Goal: Task Accomplishment & Management: Manage account settings

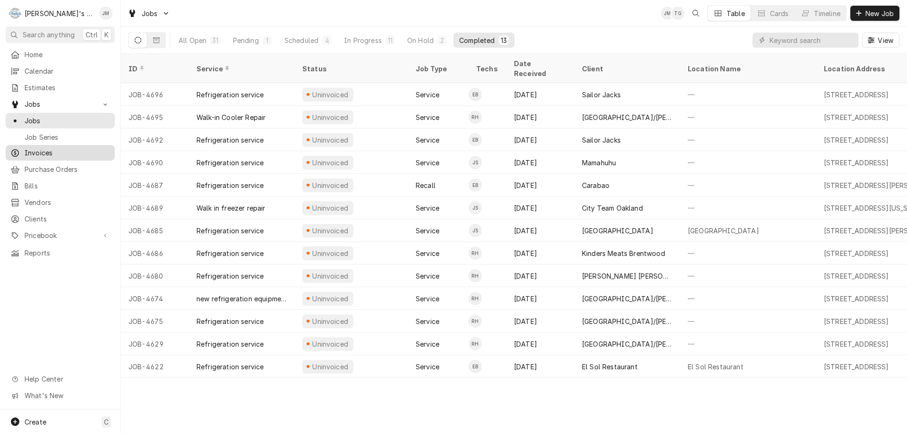
click at [42, 149] on span "Invoices" at bounding box center [68, 153] width 86 height 10
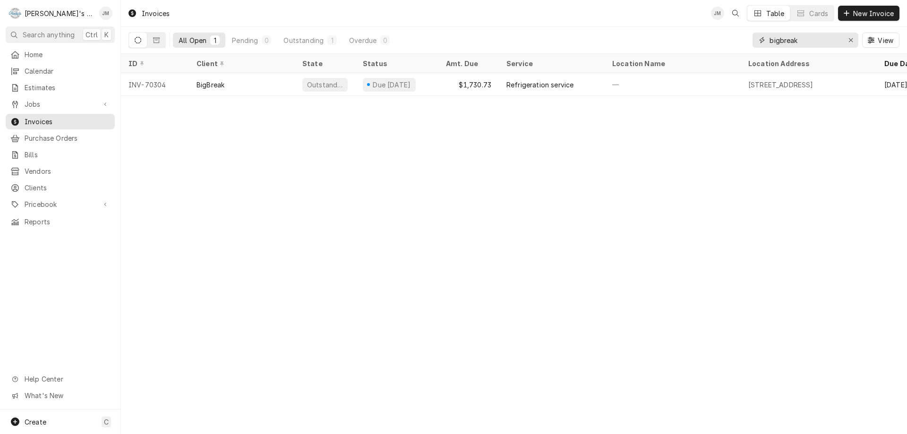
drag, startPoint x: 816, startPoint y: 42, endPoint x: 746, endPoint y: 32, distance: 70.6
click at [746, 32] on div "All Open 1 Pending 0 Outstanding 1 Overdue 0 bigbreak View" at bounding box center [514, 40] width 771 height 26
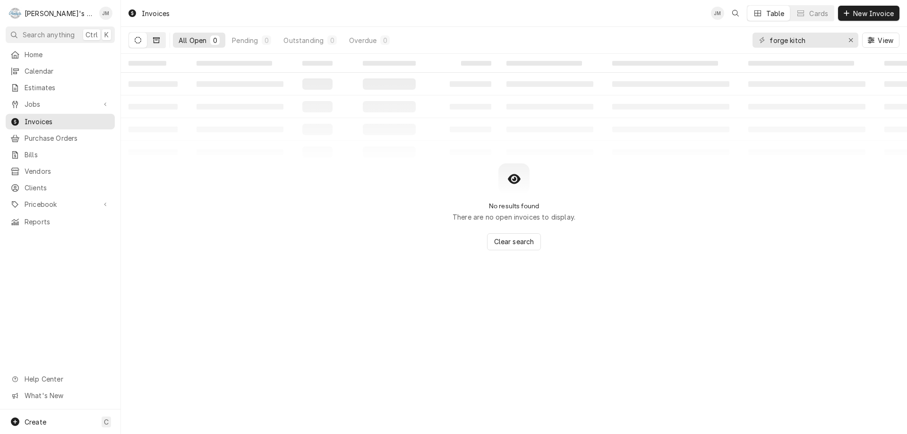
click at [161, 37] on button "Dynamic Content Wrapper" at bounding box center [156, 40] width 18 height 15
click at [135, 42] on icon "Dynamic Content Wrapper" at bounding box center [138, 40] width 7 height 7
click at [816, 37] on input "forge kitch" at bounding box center [805, 40] width 71 height 15
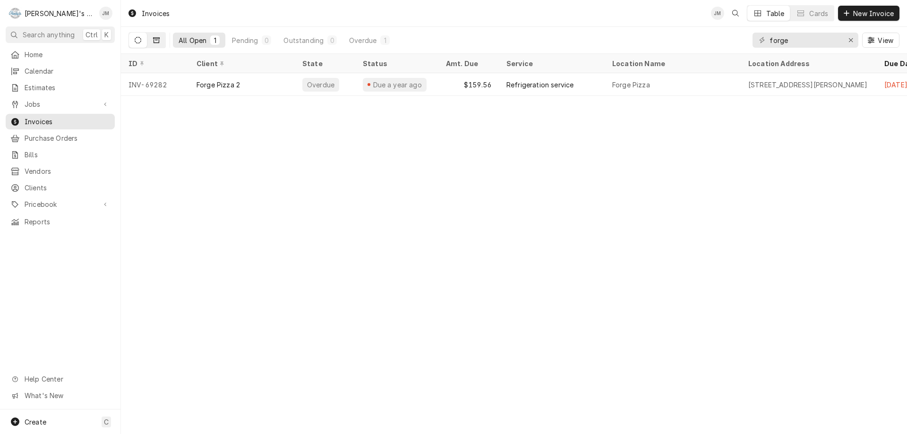
click at [157, 40] on icon "Dynamic Content Wrapper" at bounding box center [156, 40] width 7 height 7
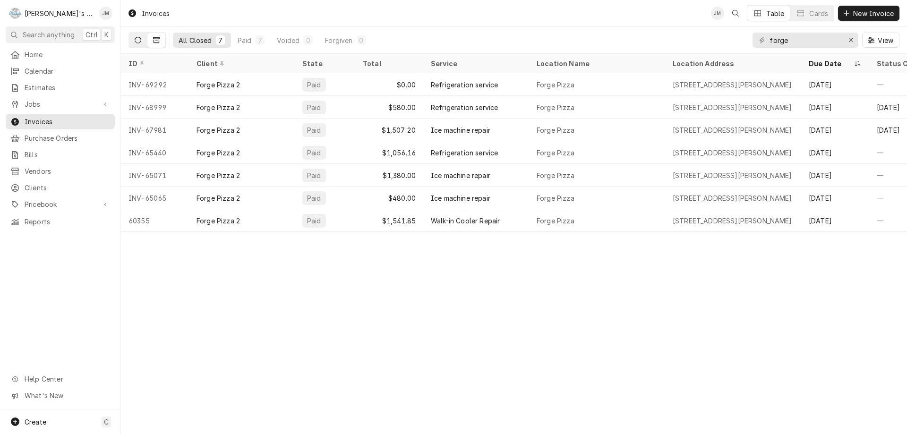
click at [137, 40] on icon "Dynamic Content Wrapper" at bounding box center [138, 40] width 7 height 7
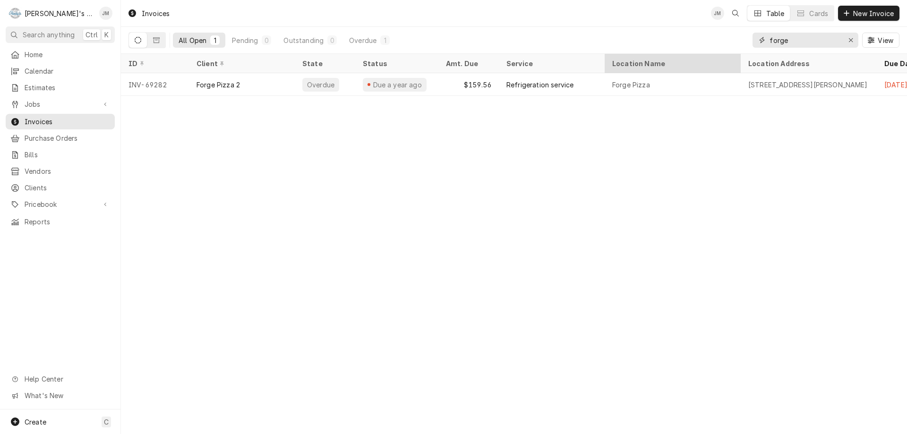
drag, startPoint x: 799, startPoint y: 43, endPoint x: 685, endPoint y: 70, distance: 117.6
click at [685, 70] on div "Invoices JM Table Cards New Invoice All Open 1 Pending 0 Outstanding 0 Overdue …" at bounding box center [514, 217] width 786 height 434
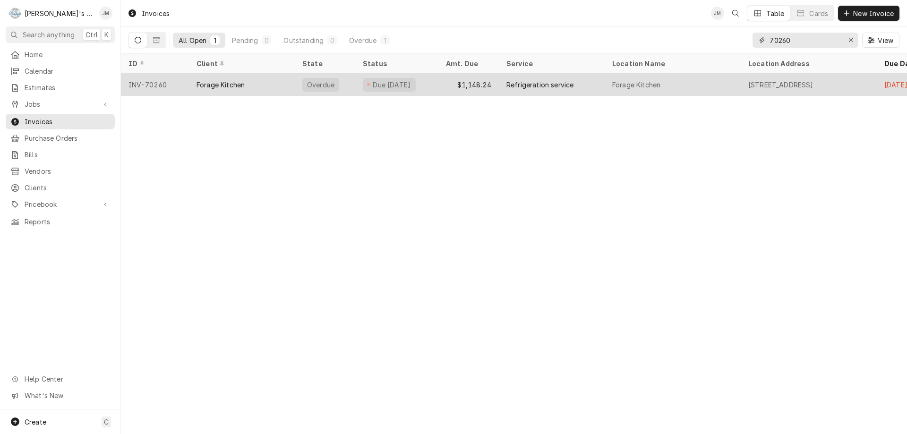
type input "70260"
click at [531, 82] on div "Refrigeration service" at bounding box center [540, 85] width 67 height 10
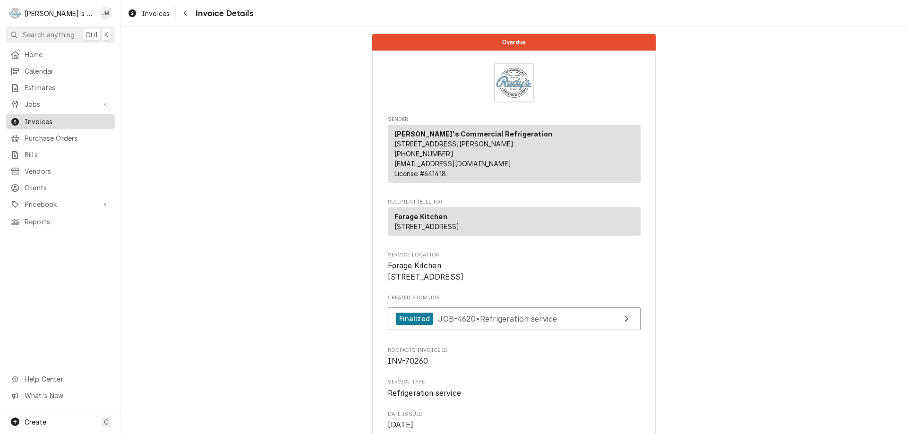
click at [42, 117] on span "Invoices" at bounding box center [68, 122] width 86 height 10
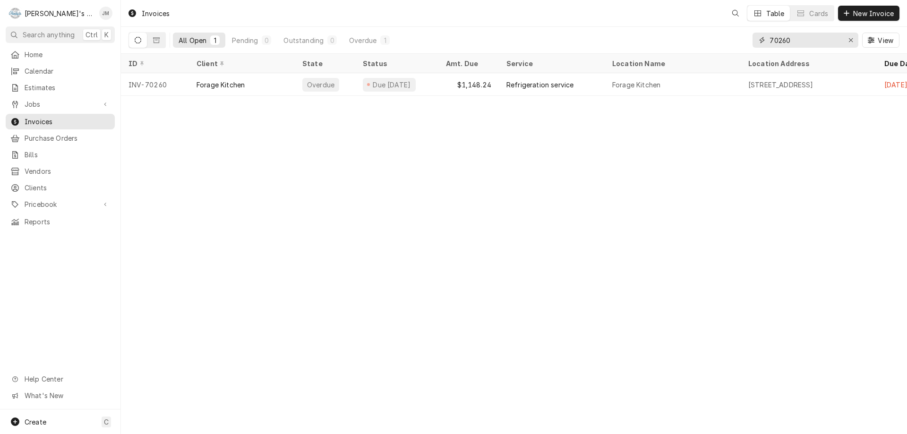
drag, startPoint x: 789, startPoint y: 47, endPoint x: 710, endPoint y: 34, distance: 80.0
click at [710, 35] on div "All Open 1 Pending 0 Outstanding 0 Overdue 1 70260 View" at bounding box center [514, 40] width 771 height 26
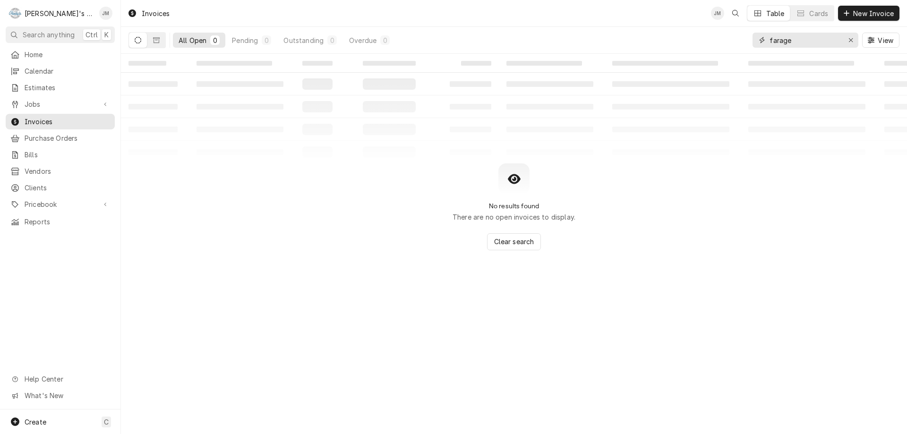
click at [773, 41] on input "farage" at bounding box center [805, 40] width 71 height 15
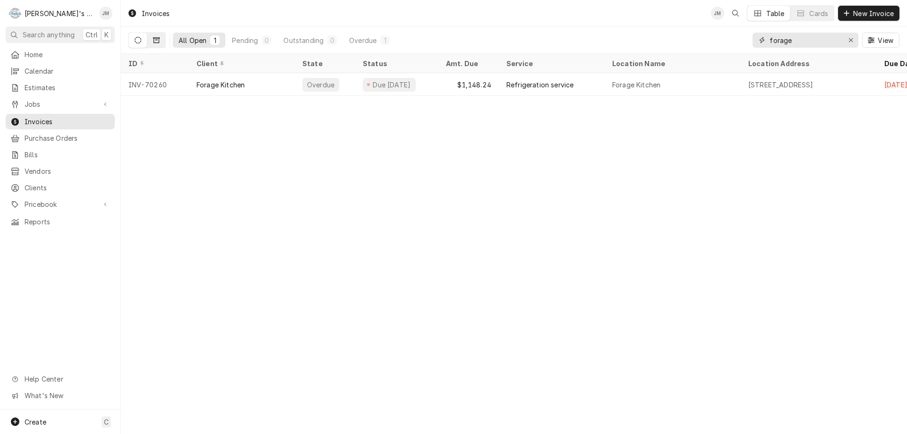
type input "forage"
click at [158, 43] on icon "Dynamic Content Wrapper" at bounding box center [156, 40] width 7 height 6
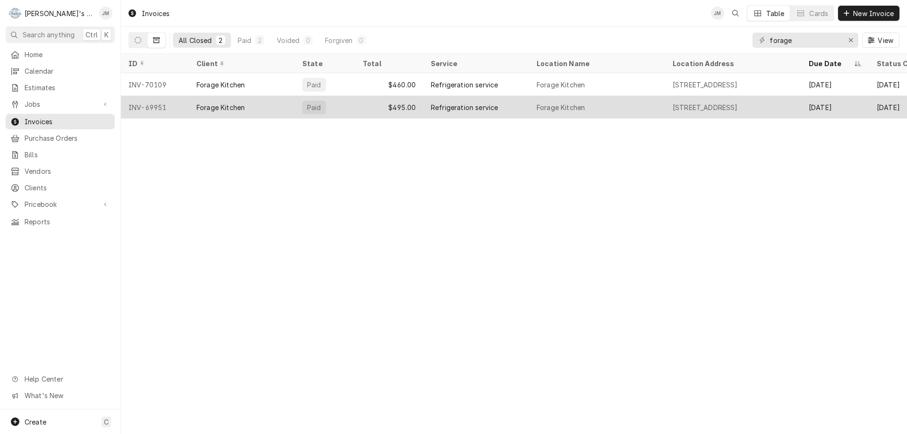
click at [171, 105] on div "INV-69951" at bounding box center [155, 107] width 68 height 23
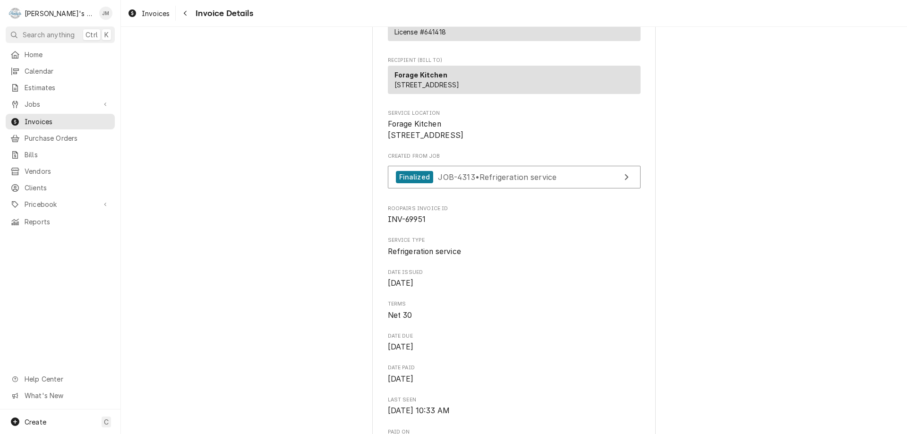
scroll to position [236, 0]
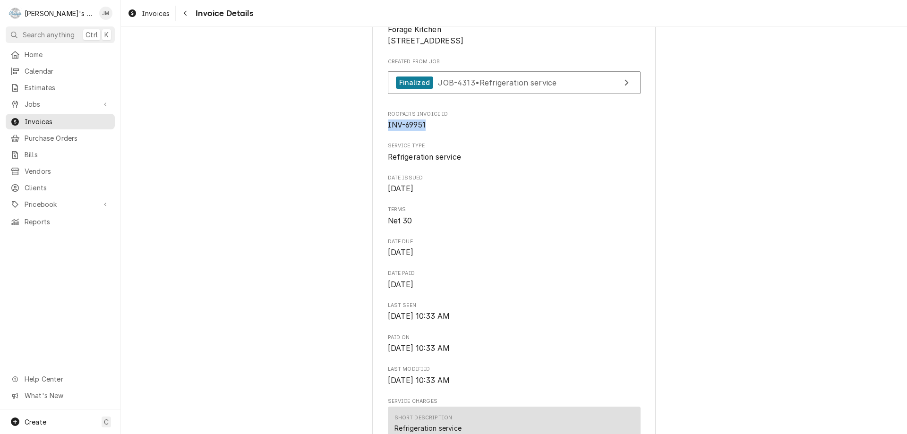
drag, startPoint x: 422, startPoint y: 155, endPoint x: 381, endPoint y: 163, distance: 41.9
copy span "INV-69951"
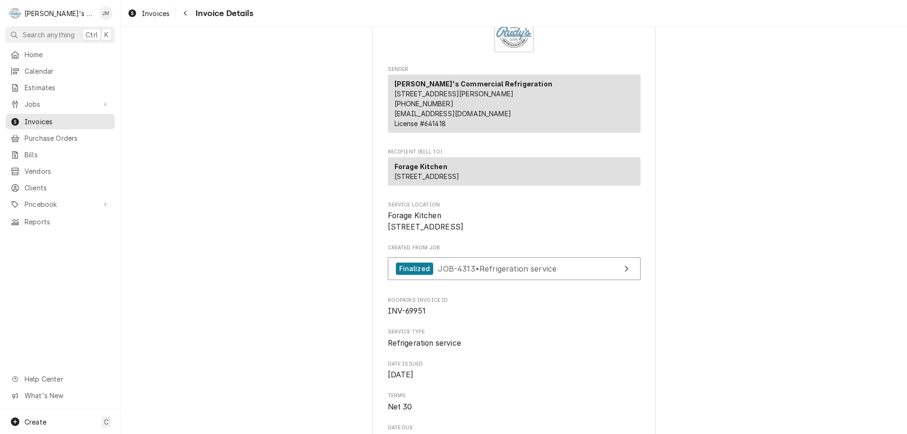
scroll to position [48, 0]
drag, startPoint x: 748, startPoint y: 186, endPoint x: 754, endPoint y: 187, distance: 5.7
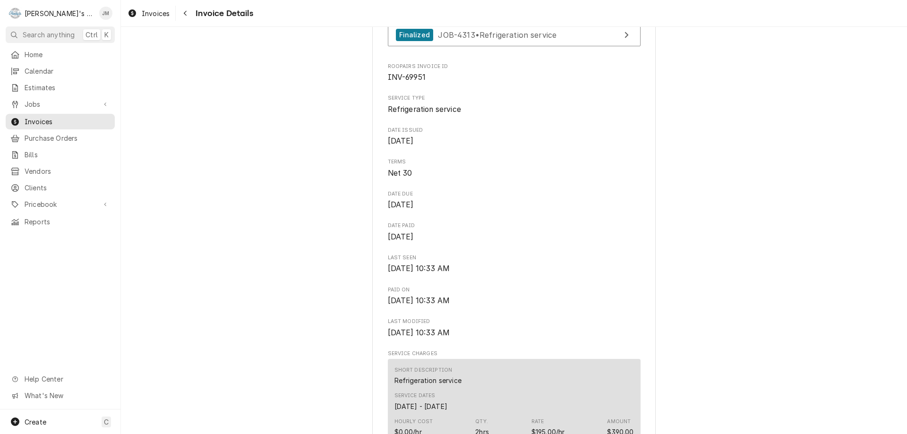
scroll to position [0, 0]
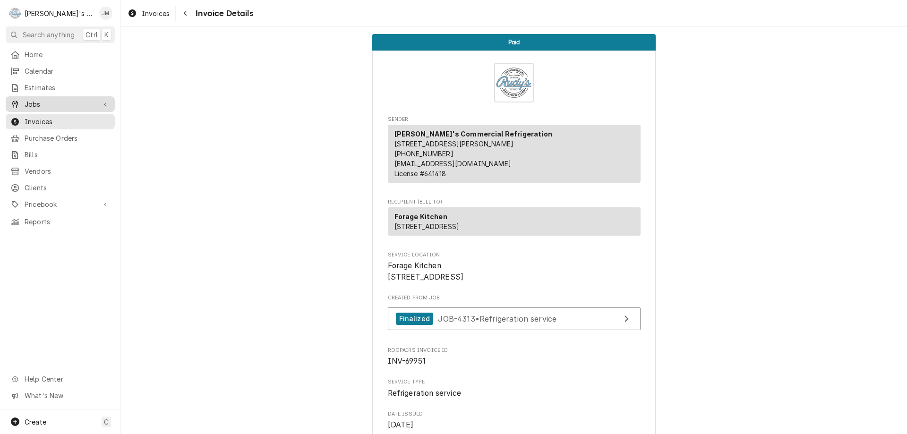
click at [27, 100] on span "Jobs" at bounding box center [60, 104] width 71 height 10
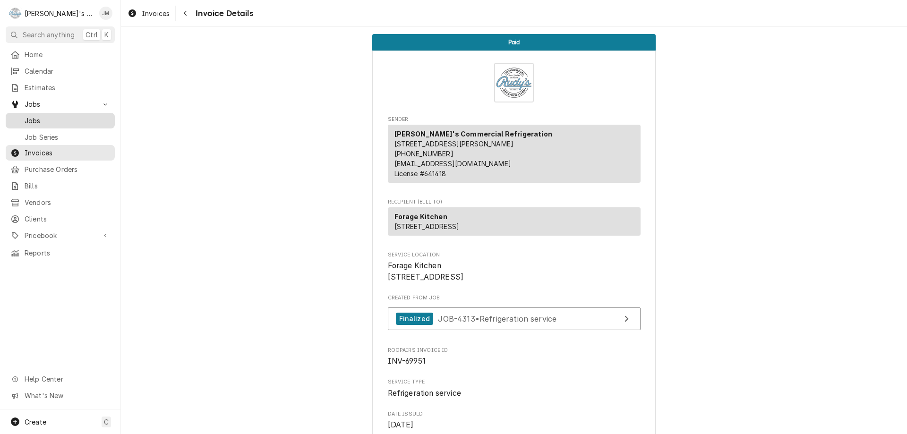
click at [30, 116] on span "Jobs" at bounding box center [68, 121] width 86 height 10
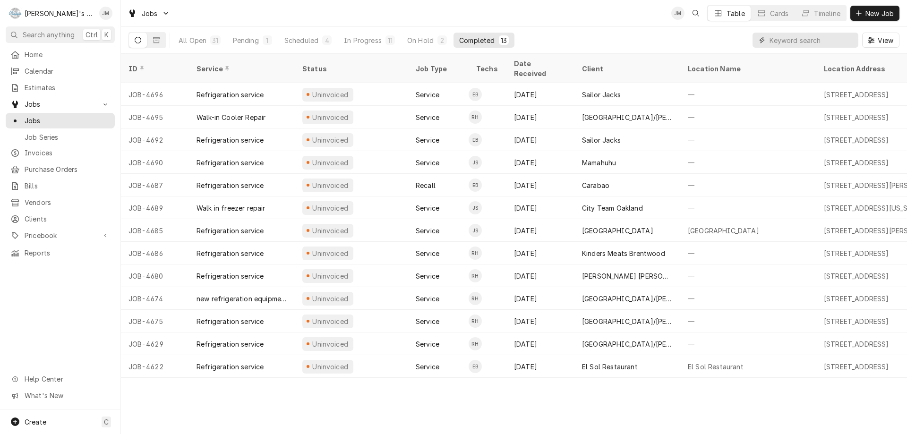
click at [817, 39] on input "Dynamic Content Wrapper" at bounding box center [812, 40] width 84 height 15
click at [36, 148] on span "Invoices" at bounding box center [68, 153] width 86 height 10
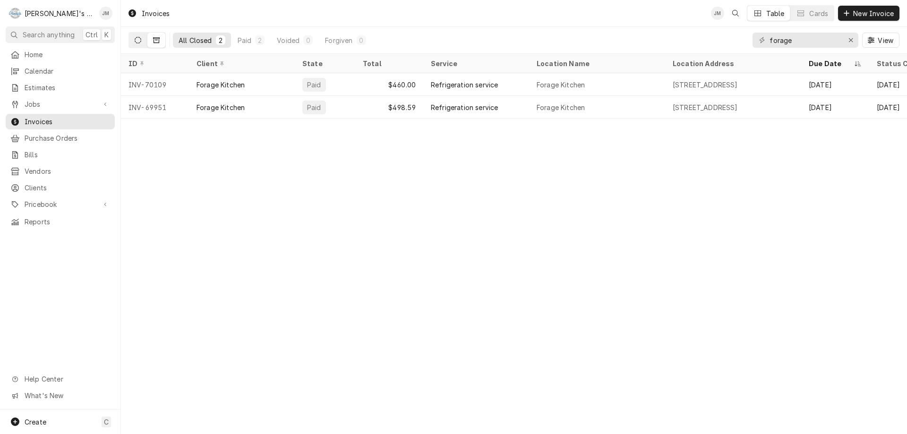
click at [136, 38] on icon "Dynamic Content Wrapper" at bounding box center [138, 40] width 7 height 7
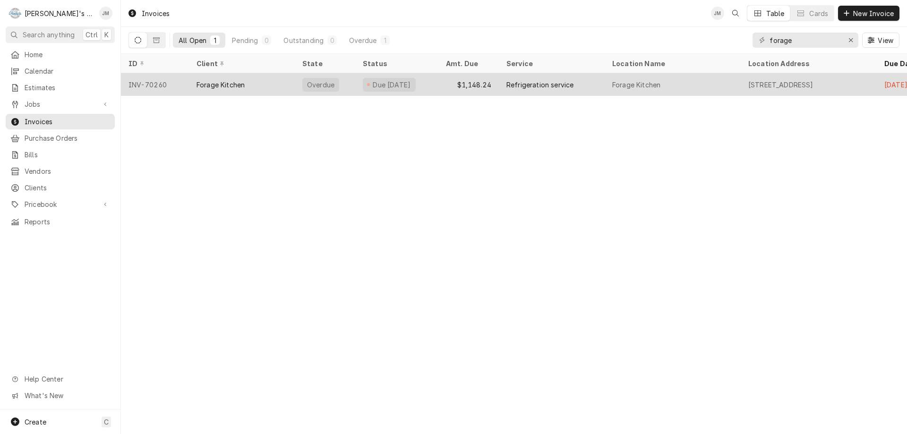
click at [534, 83] on div "Refrigeration service" at bounding box center [540, 85] width 67 height 10
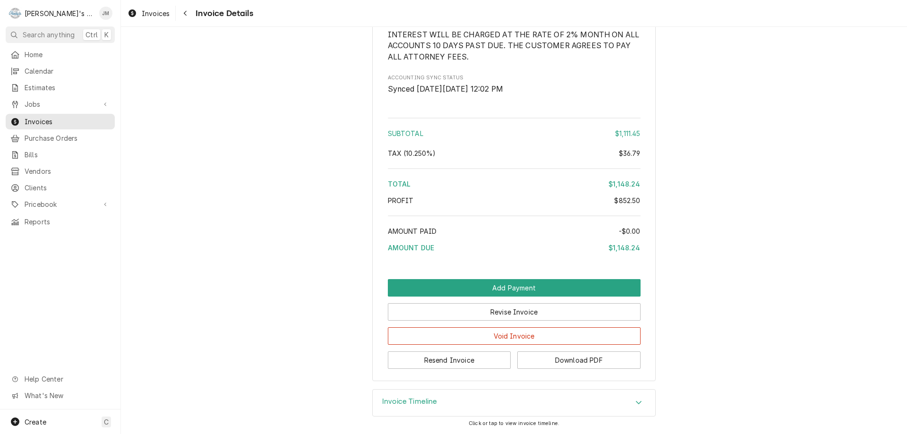
scroll to position [1203, 0]
click at [505, 315] on button "Revise Invoice" at bounding box center [514, 311] width 253 height 17
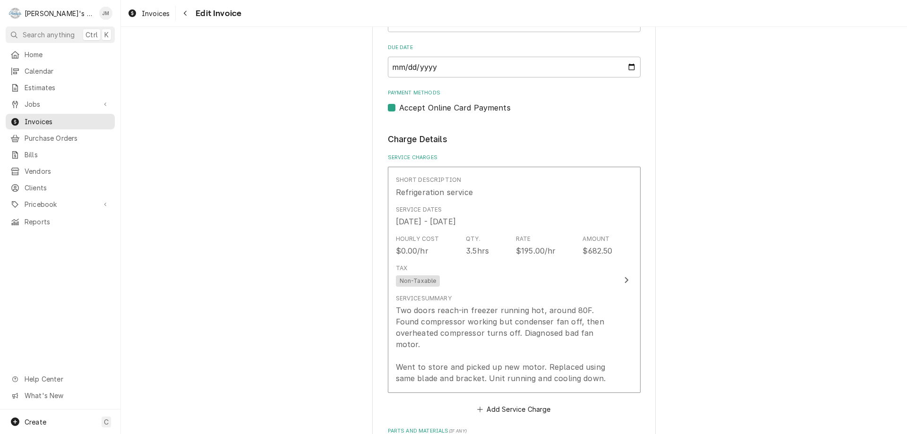
scroll to position [472, 0]
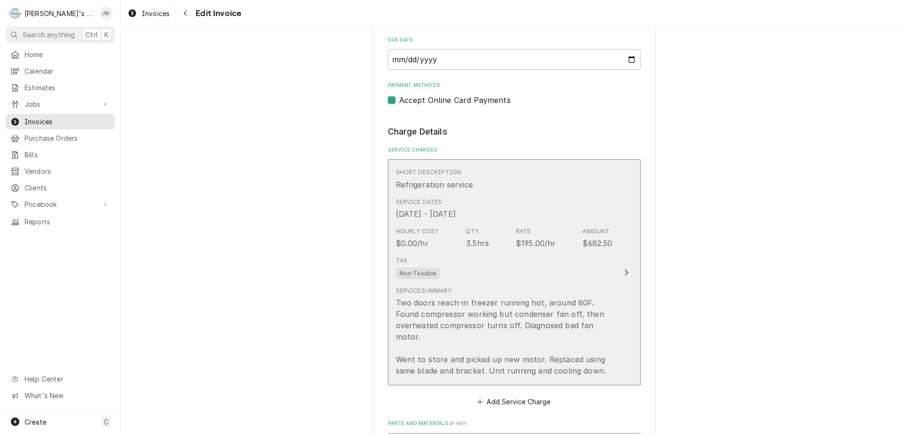
click at [624, 272] on icon "Update Line Item" at bounding box center [626, 273] width 5 height 8
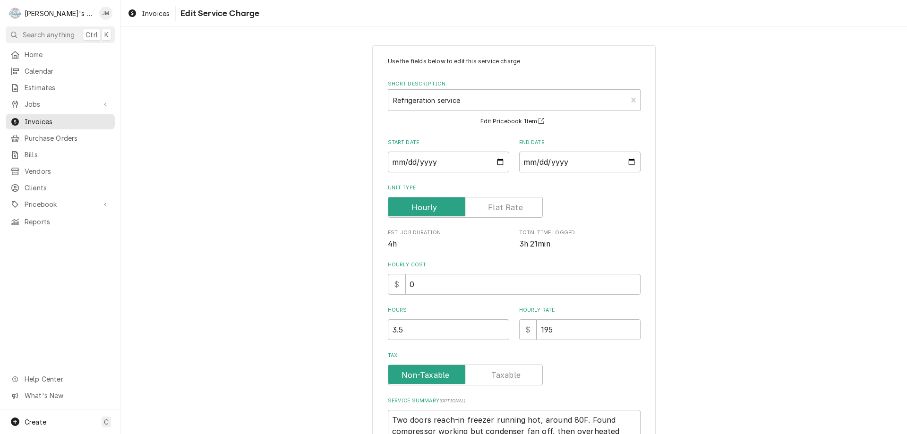
scroll to position [134, 0]
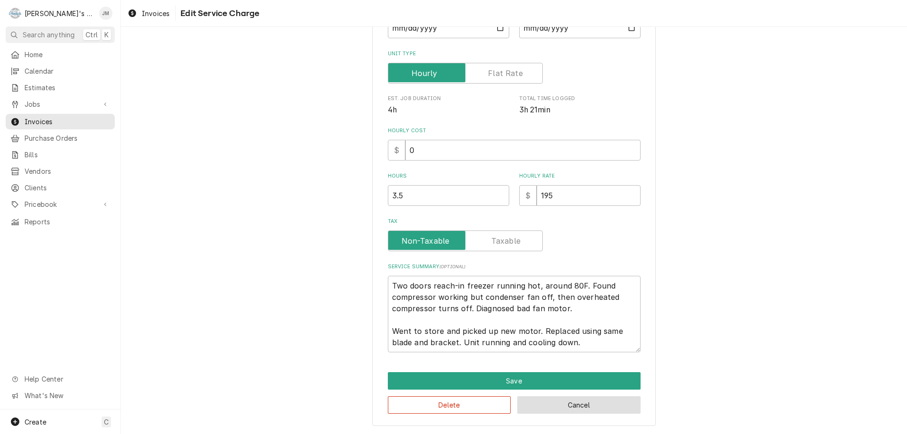
click at [562, 411] on button "Cancel" at bounding box center [578, 404] width 123 height 17
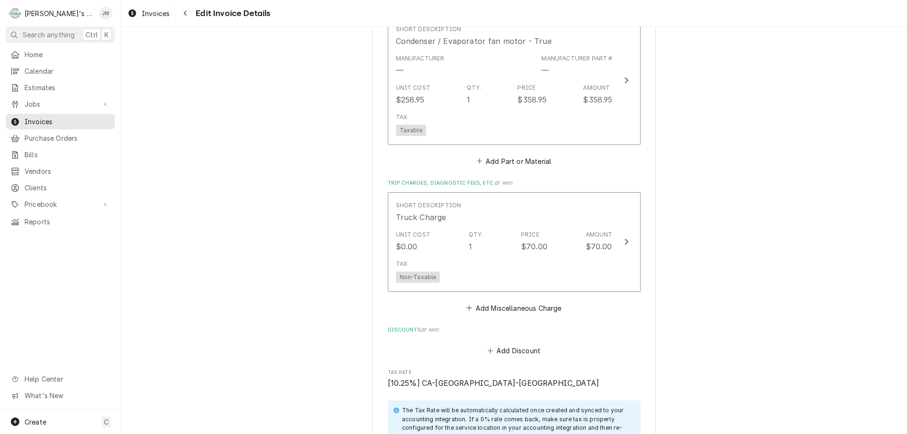
scroll to position [809, 0]
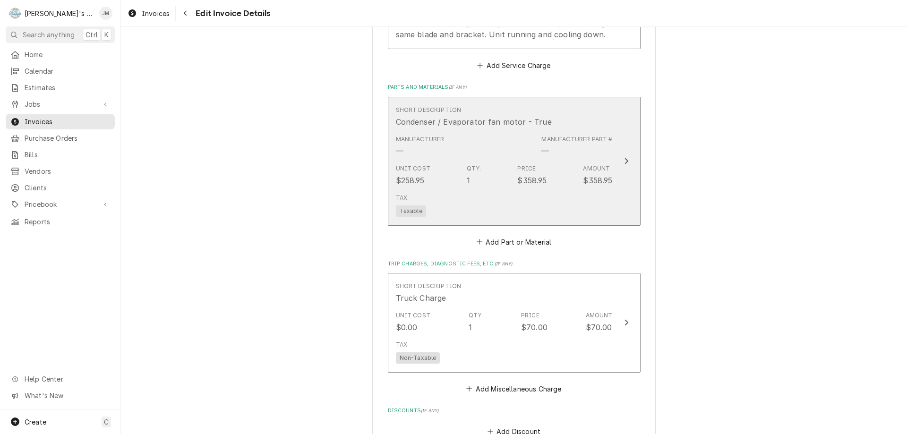
click at [624, 159] on icon "Update Line Item" at bounding box center [626, 161] width 5 height 8
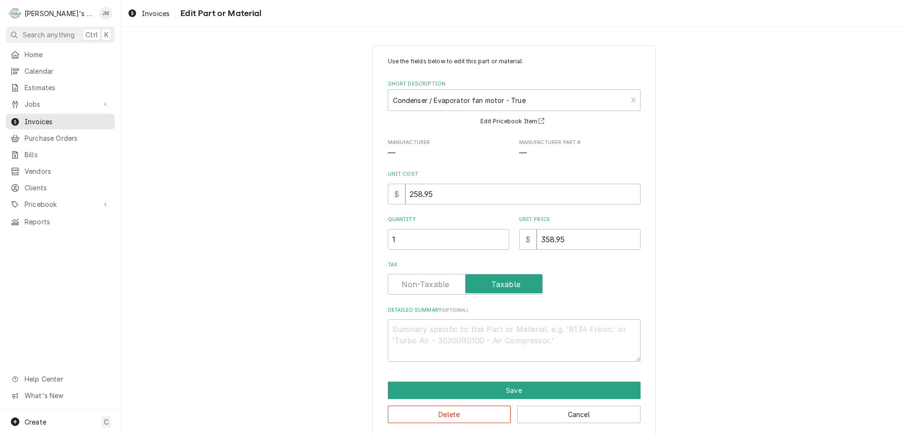
drag, startPoint x: 593, startPoint y: 220, endPoint x: 618, endPoint y: 243, distance: 34.1
click at [585, 241] on div "Unit Price $ 358.95" at bounding box center [579, 233] width 121 height 34
drag, startPoint x: 584, startPoint y: 233, endPoint x: 535, endPoint y: 237, distance: 49.8
click at [537, 237] on input "358.95" at bounding box center [589, 239] width 104 height 21
paste input "269.21"
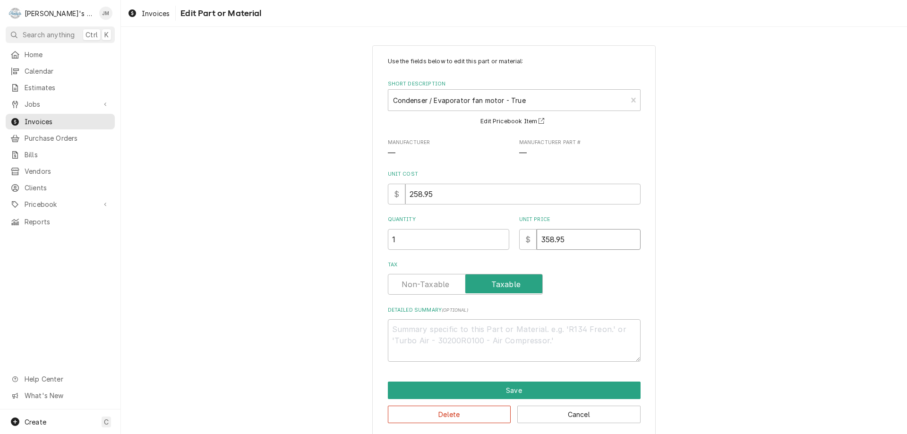
type textarea "x"
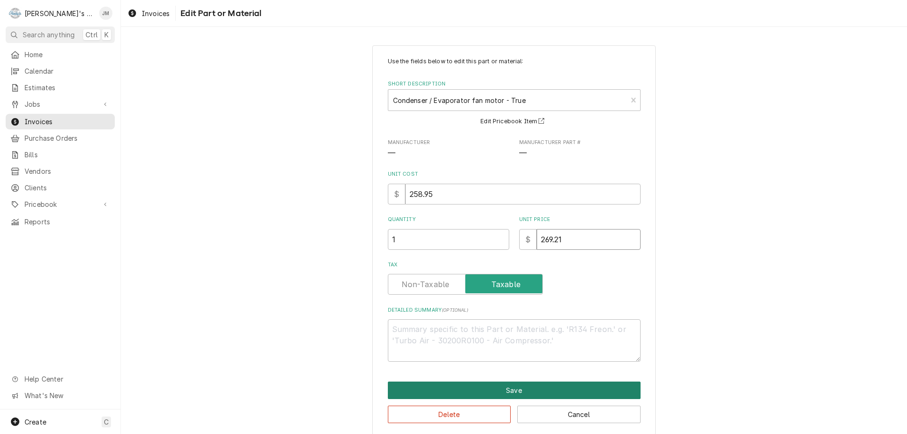
type input "269.21"
click at [514, 390] on button "Save" at bounding box center [514, 390] width 253 height 17
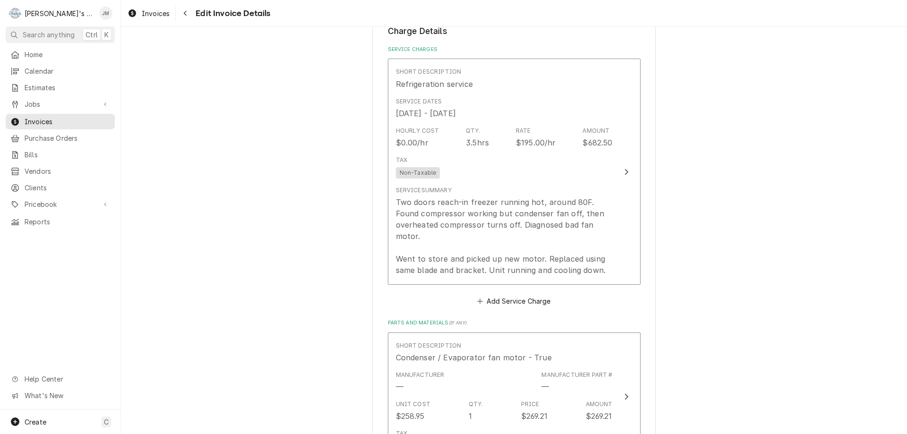
scroll to position [561, 0]
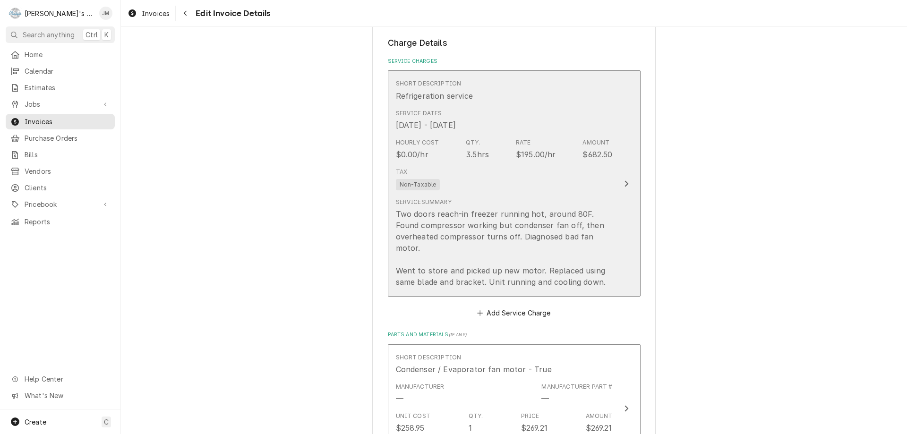
click at [624, 185] on icon "Update Line Item" at bounding box center [626, 184] width 5 height 8
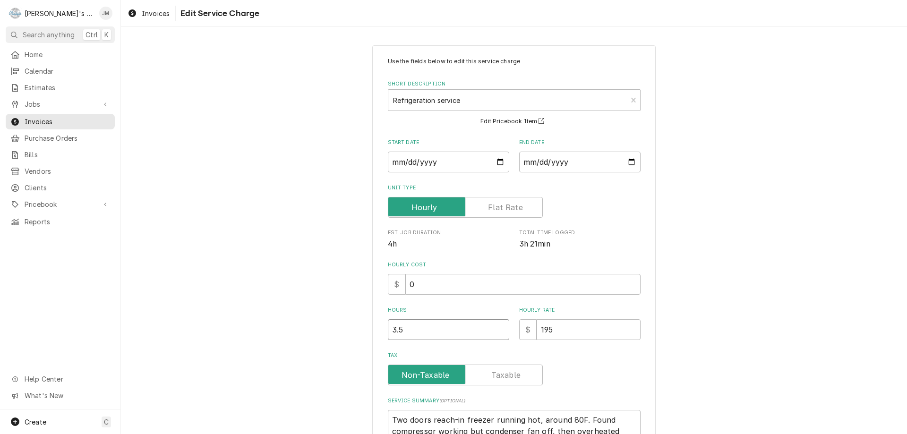
type textarea "x"
type input "3"
click at [498, 331] on input "3" at bounding box center [448, 329] width 121 height 21
type textarea "x"
type input "2.5"
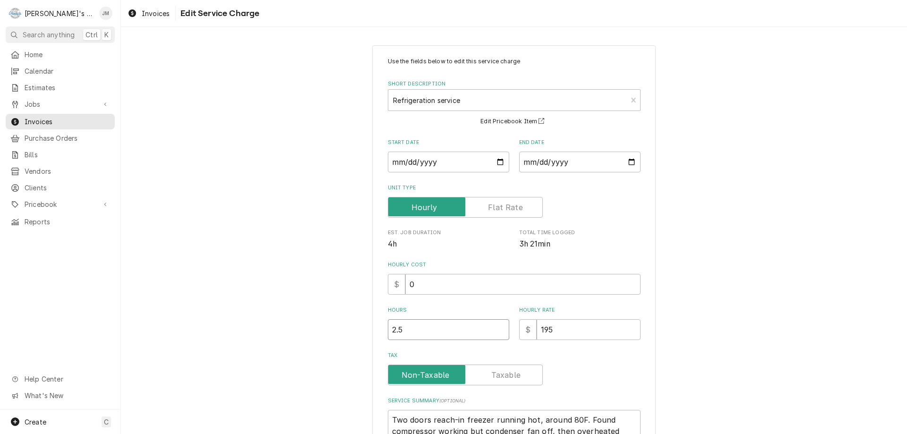
click at [498, 331] on input "2.5" at bounding box center [448, 329] width 121 height 21
type textarea "x"
type input "2"
click at [498, 331] on input "2" at bounding box center [448, 329] width 121 height 21
click at [718, 347] on div "Use the fields below to edit this service charge Short Description Refrigeratio…" at bounding box center [514, 303] width 786 height 532
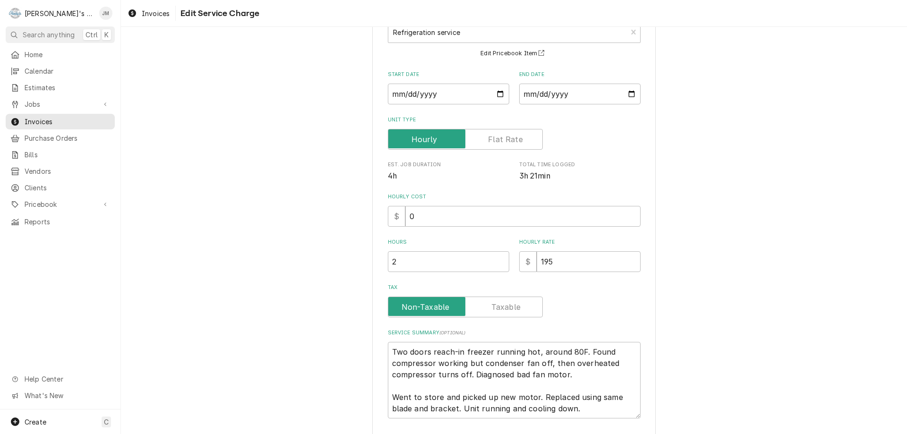
scroll to position [134, 0]
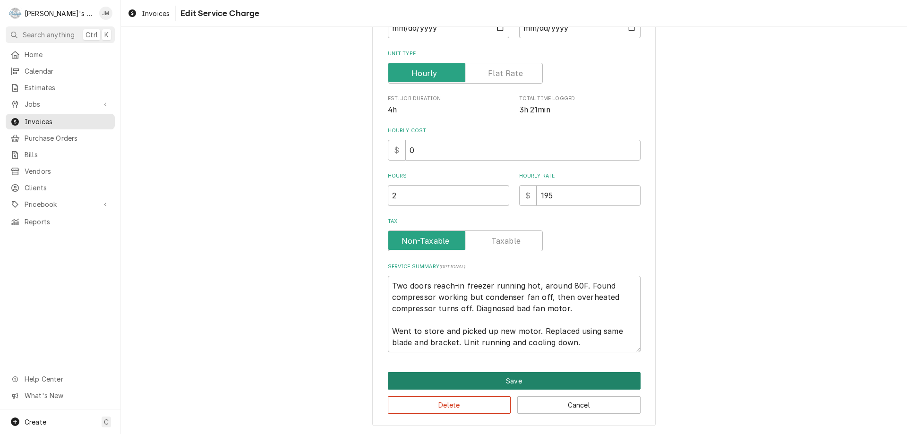
click at [527, 383] on button "Save" at bounding box center [514, 380] width 253 height 17
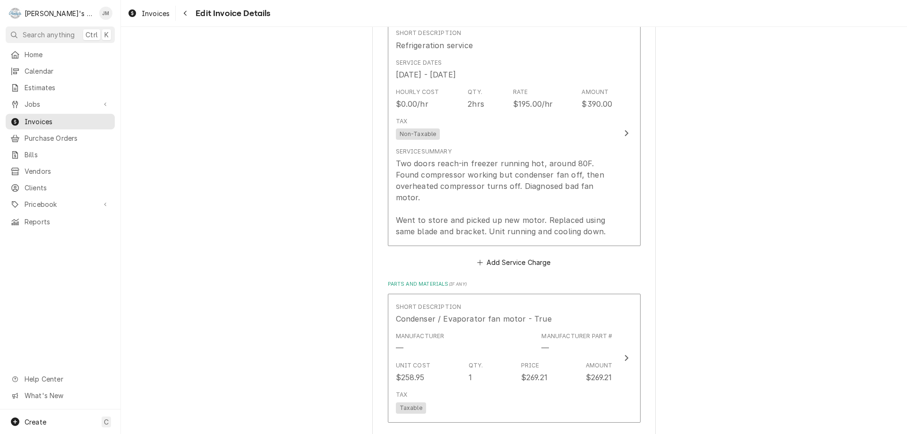
scroll to position [573, 0]
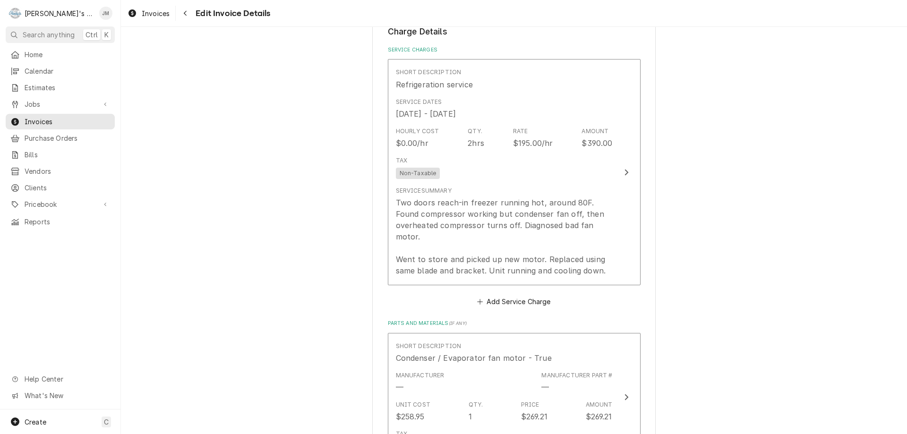
click at [679, 286] on div "Please provide the following information to create your invoice: Client Details…" at bounding box center [514, 257] width 786 height 1587
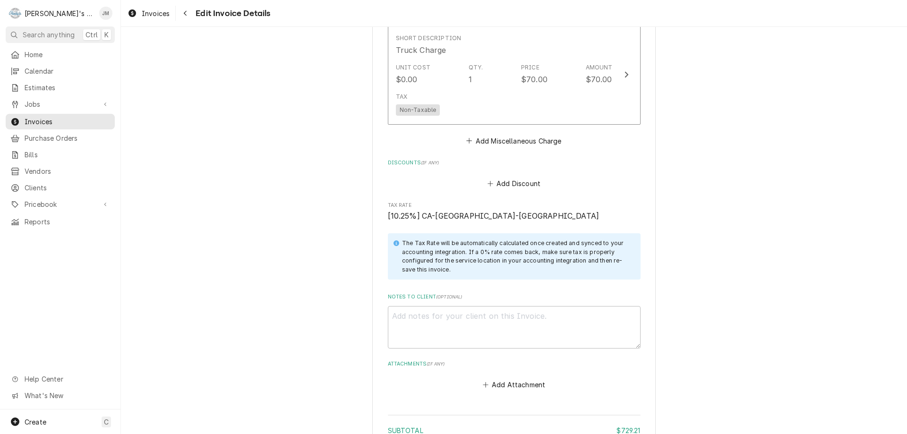
scroll to position [1234, 0]
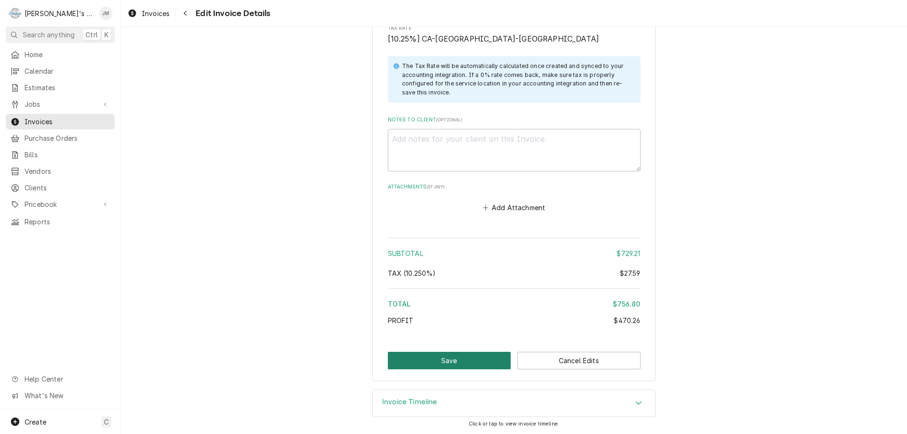
click at [458, 363] on button "Save" at bounding box center [449, 360] width 123 height 17
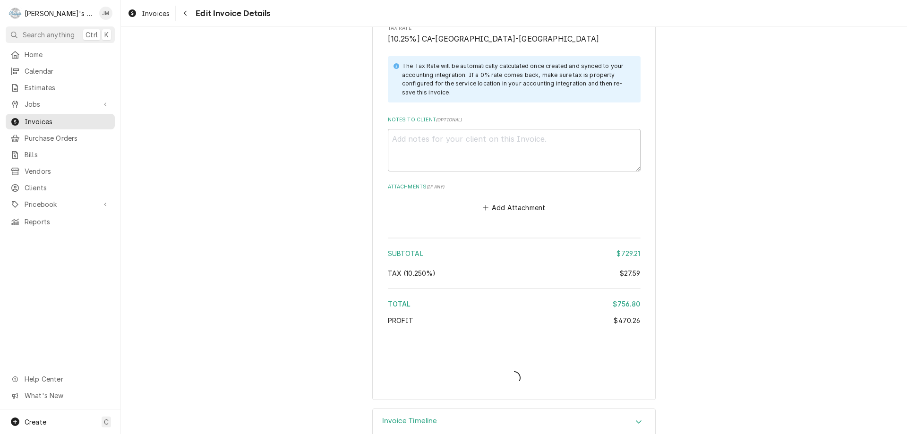
type textarea "x"
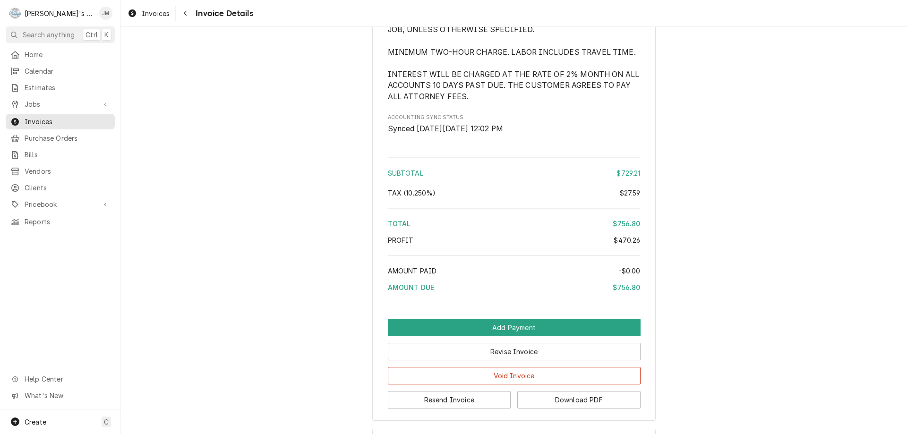
scroll to position [1149, 0]
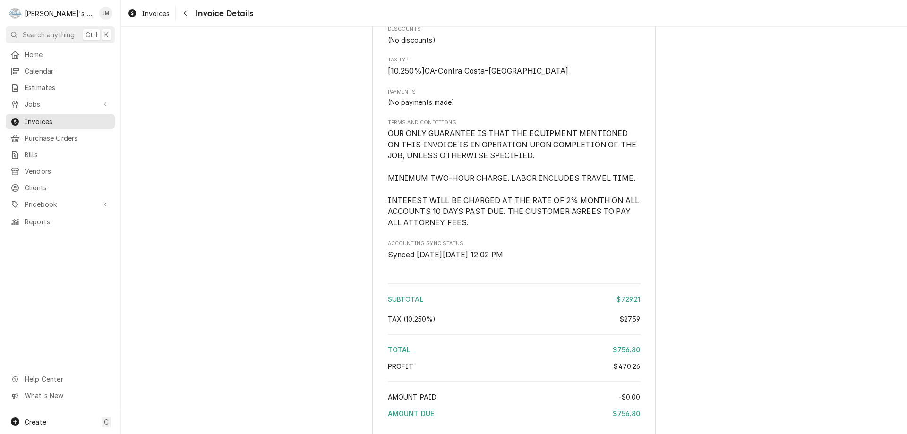
scroll to position [1203, 0]
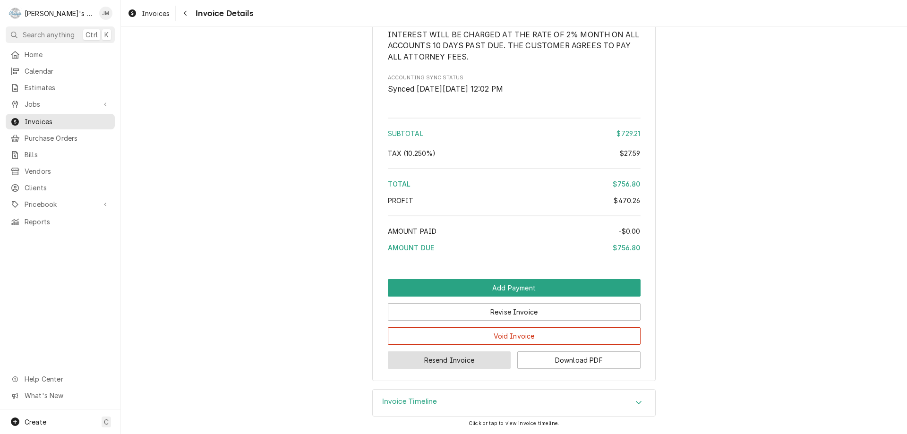
click at [466, 366] on button "Resend Invoice" at bounding box center [449, 360] width 123 height 17
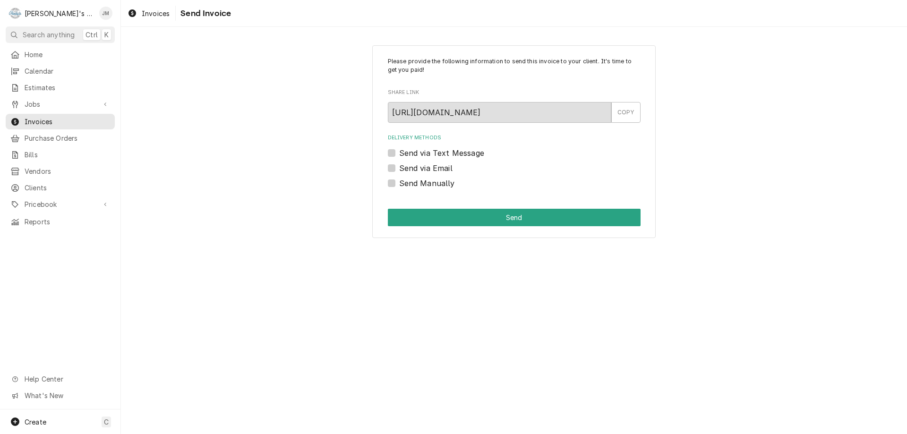
click at [432, 171] on label "Send via Email" at bounding box center [425, 168] width 53 height 11
click at [432, 171] on input "Send via Email" at bounding box center [525, 173] width 253 height 21
checkbox input "true"
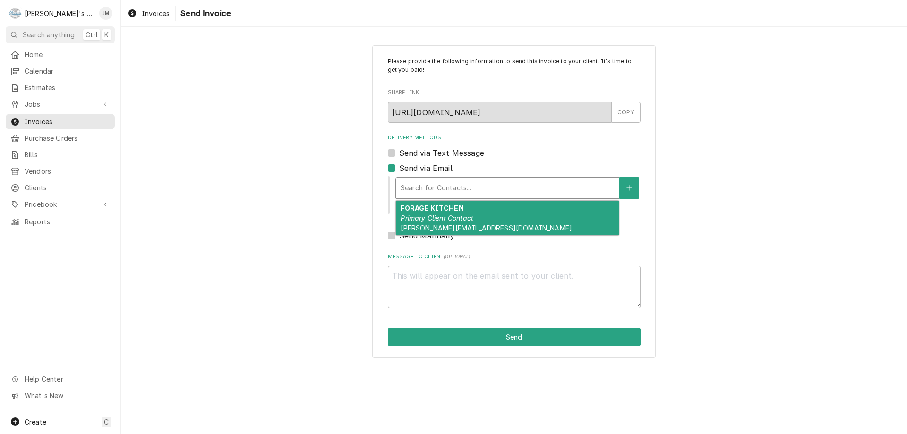
click at [437, 186] on div "Delivery Methods" at bounding box center [508, 188] width 214 height 17
click at [428, 217] on em "Primary Client Contact" at bounding box center [437, 218] width 73 height 8
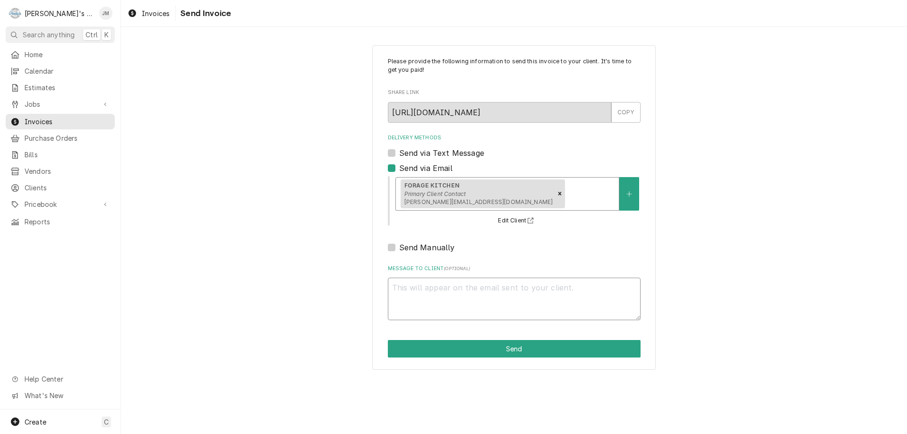
click at [434, 291] on textarea "Message to Client ( optional )" at bounding box center [514, 299] width 253 height 43
type textarea "x"
type textarea "H"
type textarea "x"
type textarea "Hi"
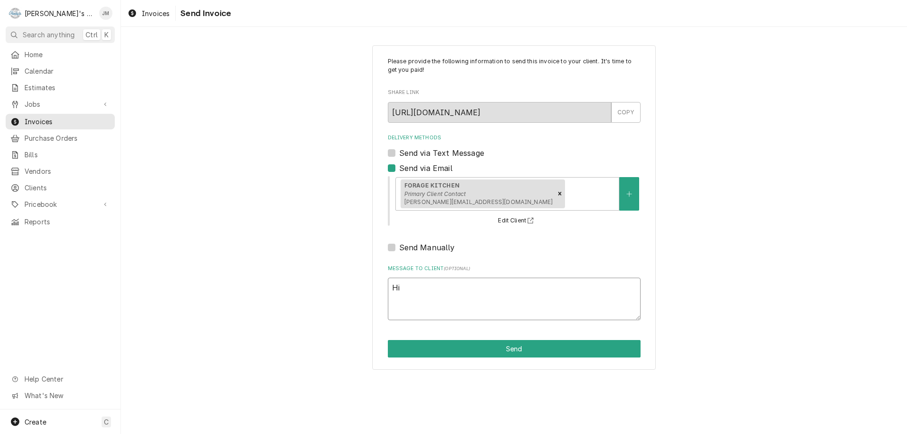
type textarea "x"
type textarea "Hi"
type textarea "x"
type textarea "Hi m"
type textarea "x"
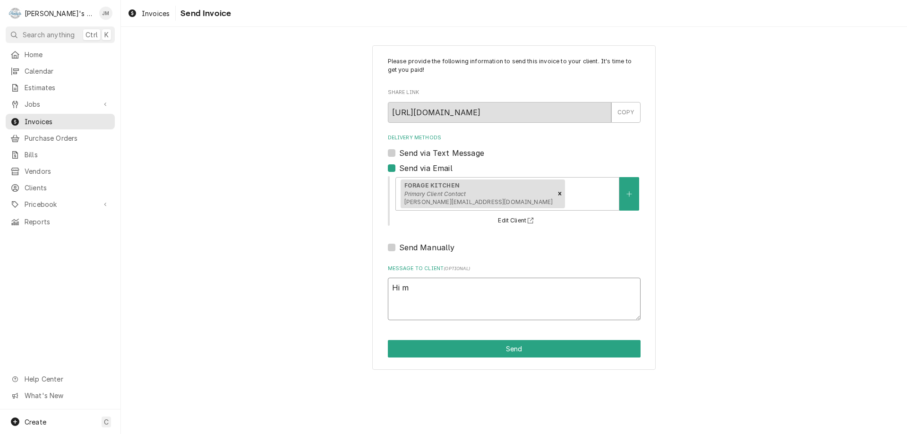
type textarea "Hi ma"
type textarea "x"
type textarea "Hi mat"
type textarea "x"
type textarea "Hi matt"
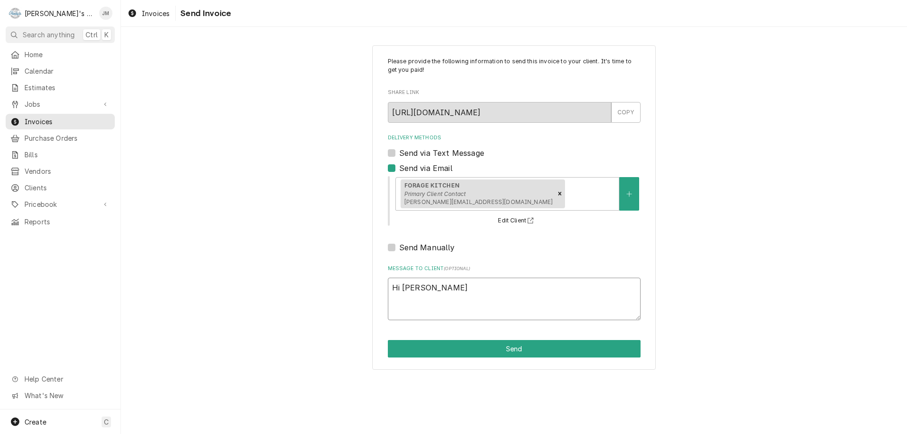
type textarea "x"
type textarea "Hi matt"
type textarea "x"
type textarea "Hi matt"
type textarea "x"
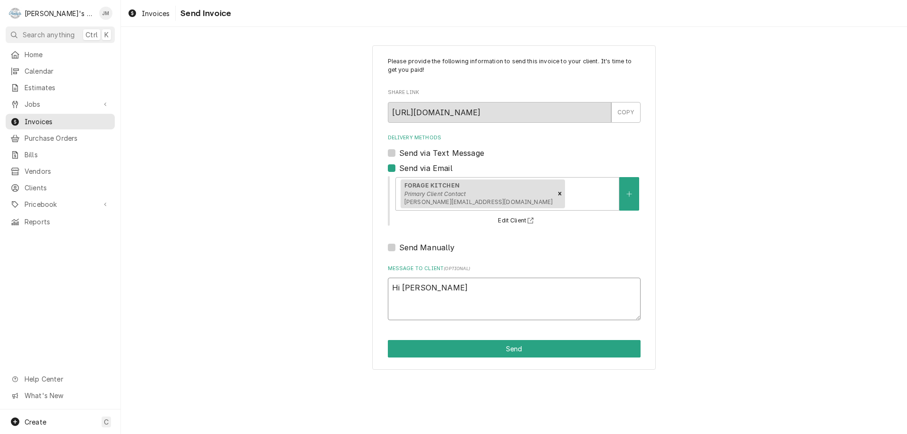
type textarea "Hi mat"
type textarea "x"
type textarea "Hi ma"
type textarea "x"
type textarea "Hi m"
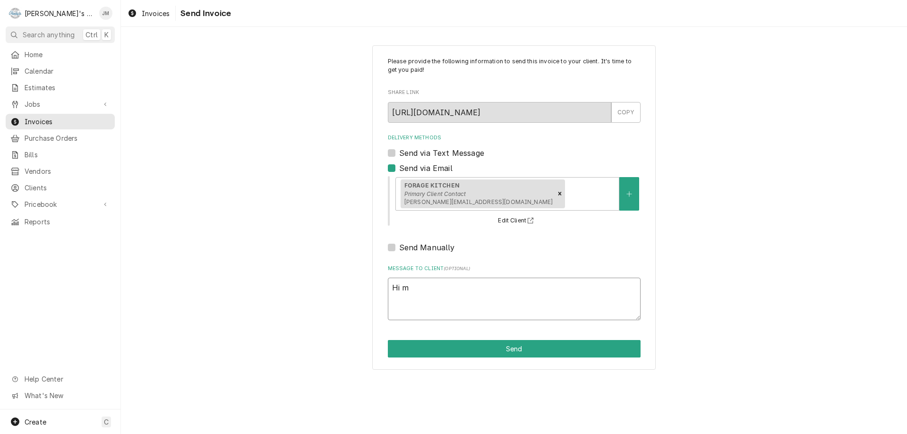
type textarea "x"
type textarea "Hi"
type textarea "x"
type textarea "Hi M"
type textarea "x"
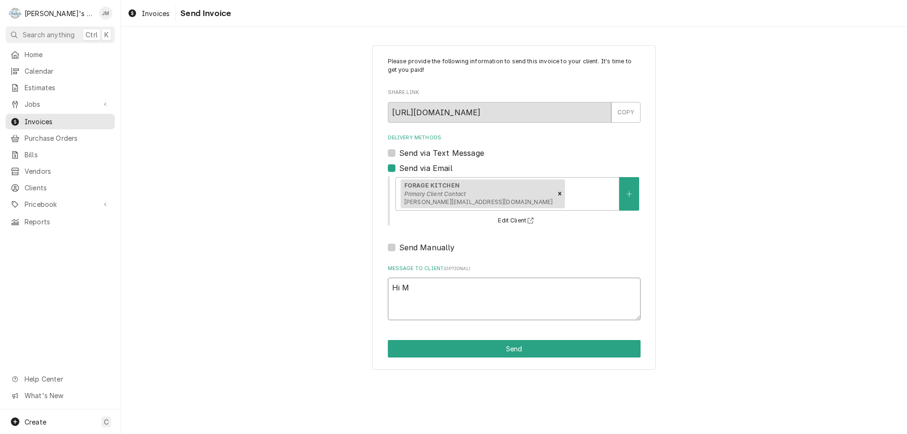
type textarea "Hi Ma"
type textarea "x"
type textarea "Hi Mat"
type textarea "x"
type textarea "Hi Matt"
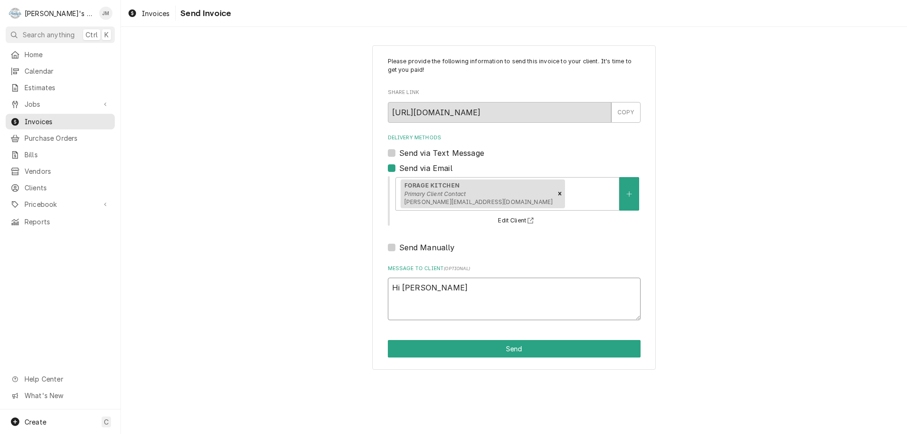
type textarea "x"
type textarea "Hi Matt,"
type textarea "x"
type textarea "Hi Matt,"
type textarea "x"
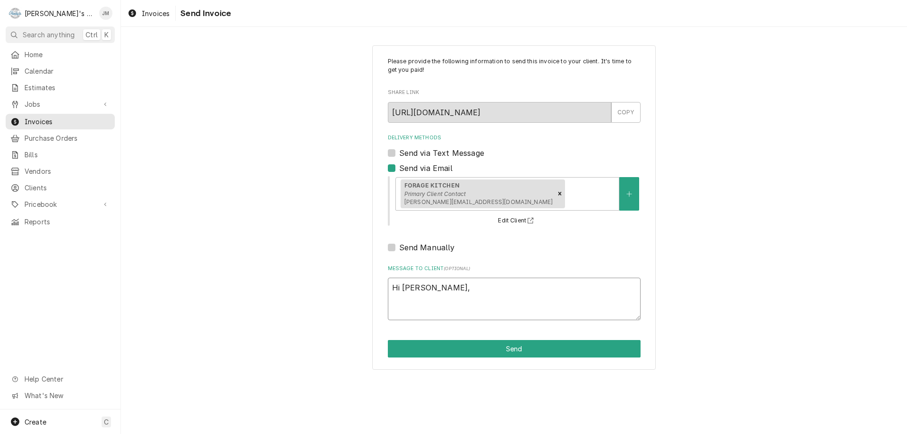
type textarea "Hi Matt, P"
type textarea "x"
type textarea "Hi Matt, Pl"
type textarea "x"
type textarea "Hi Matt, Ple"
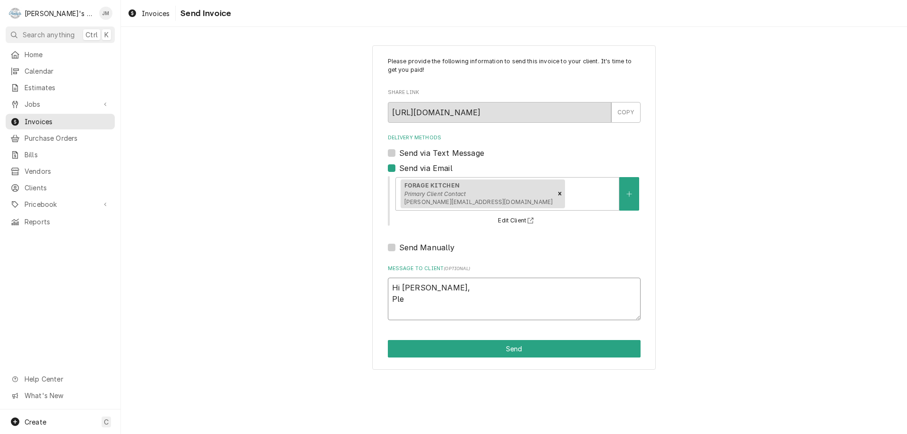
type textarea "x"
type textarea "Hi Matt, Plea"
type textarea "x"
type textarea "Hi Matt, Pleas"
type textarea "x"
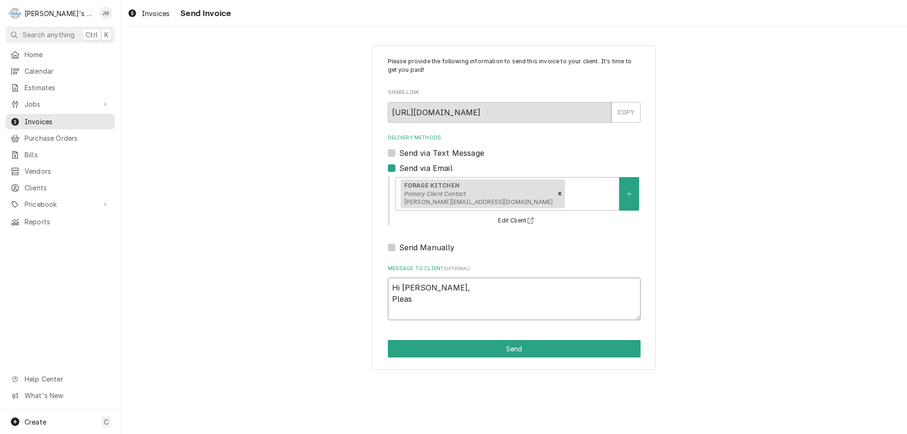
type textarea "Hi Matt, Please"
type textarea "x"
type textarea "Hi Matt, Please"
type textarea "x"
type textarea "Hi Matt, Please s"
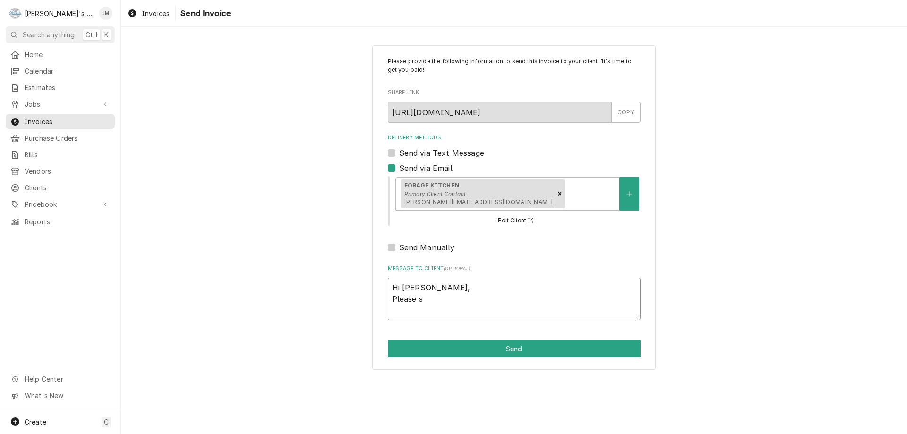
type textarea "x"
type textarea "Hi Matt, Please se"
type textarea "x"
type textarea "Hi Matt, Please see"
type textarea "x"
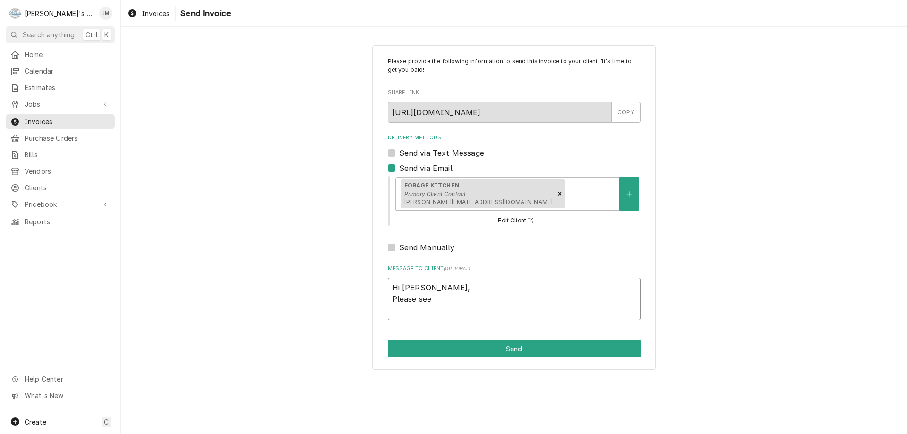
type textarea "Hi Matt, Please see"
type textarea "x"
type textarea "Hi Matt, Please see t"
type textarea "x"
type textarea "Hi Matt, Please see th"
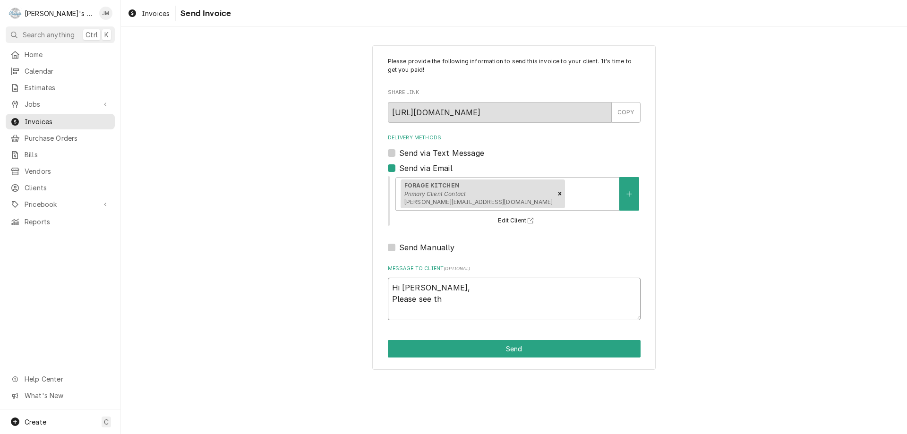
type textarea "x"
type textarea "Hi Matt, Please see the"
type textarea "x"
type textarea "Hi Matt, Please see the"
type textarea "x"
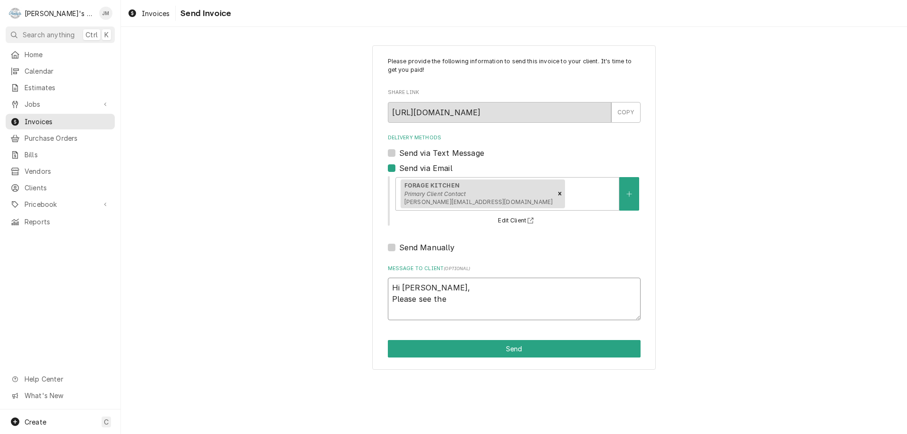
type textarea "Hi Matt, Please see the p"
type textarea "x"
type textarea "Hi Matt, Please see the"
type textarea "x"
type textarea "Hi Matt, Please see the u"
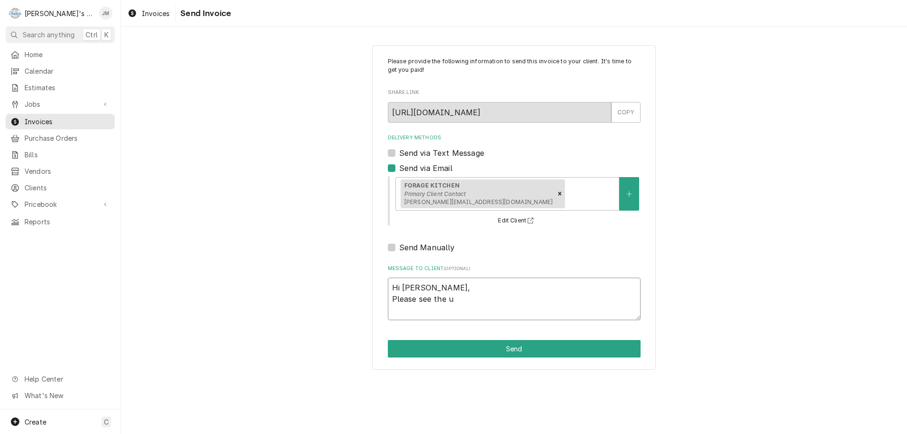
type textarea "x"
type textarea "Hi Matt, Please see the up"
type textarea "x"
type textarea "Hi Matt, Please see the upd"
type textarea "x"
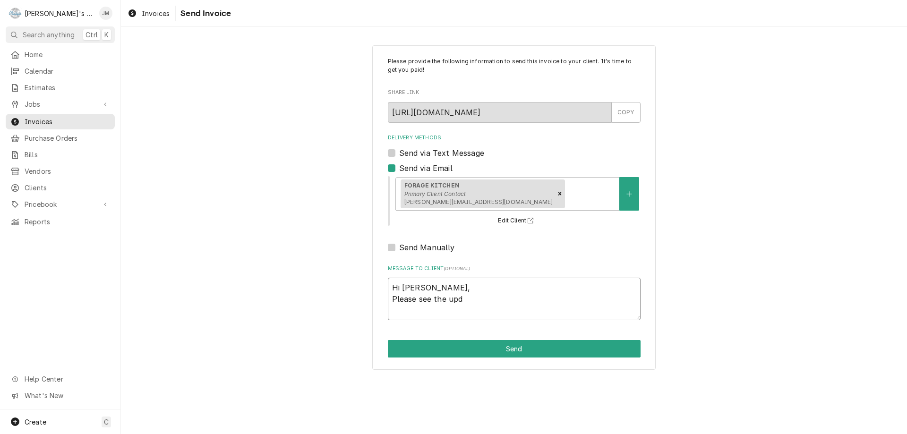
type textarea "Hi Matt, Please see the upda"
type textarea "x"
type textarea "Hi Matt, Please see the updat"
type textarea "x"
type textarea "Hi Matt, Please see the update"
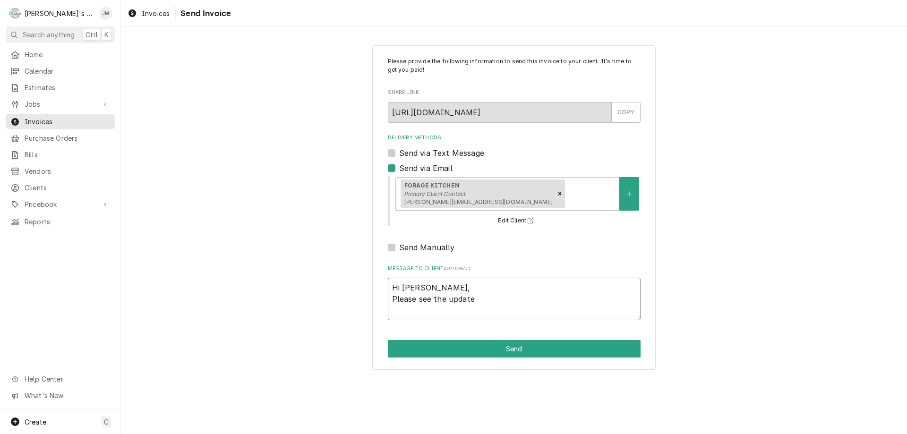
type textarea "x"
type textarea "Hi Matt, Please see the updated"
type textarea "x"
type textarea "Hi Matt, Please see the updated"
type textarea "x"
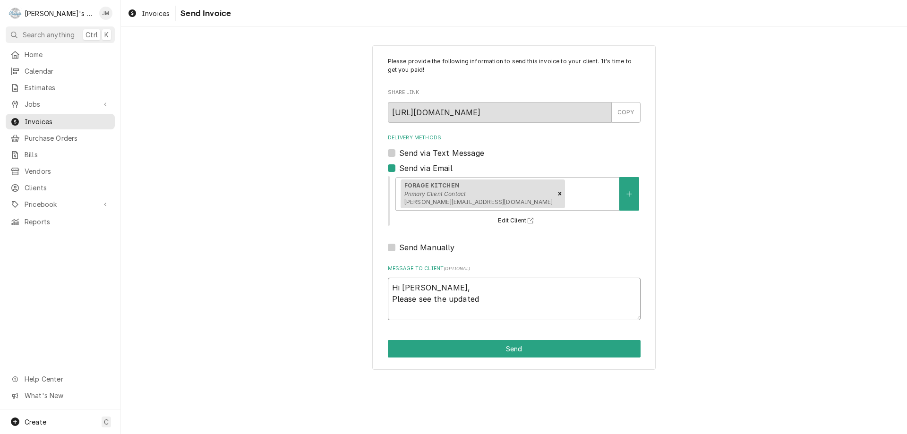
type textarea "Hi Matt, Please see the updated i"
type textarea "x"
type textarea "Hi Matt, Please see the updated in"
type textarea "x"
type textarea "Hi Matt, Please see the updated inc"
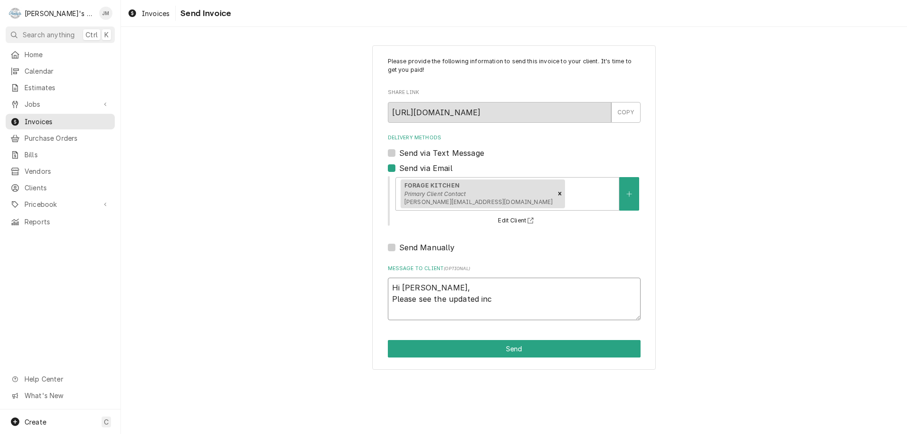
type textarea "x"
type textarea "Hi Matt, Please see the updated inco"
type textarea "x"
type textarea "Hi Matt, Please see the updated incou"
type textarea "x"
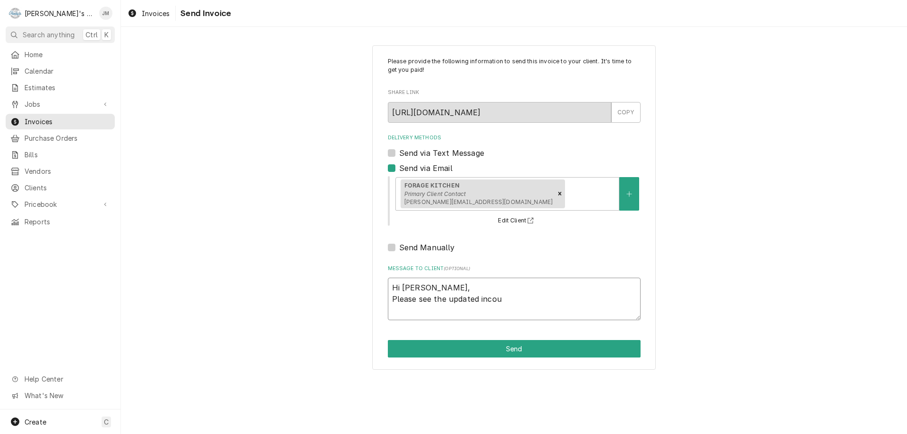
type textarea "Hi Matt, Please see the updated inco"
type textarea "x"
type textarea "Hi Matt, Please see the updated inc"
type textarea "x"
type textarea "Hi Matt, Please see the updated in"
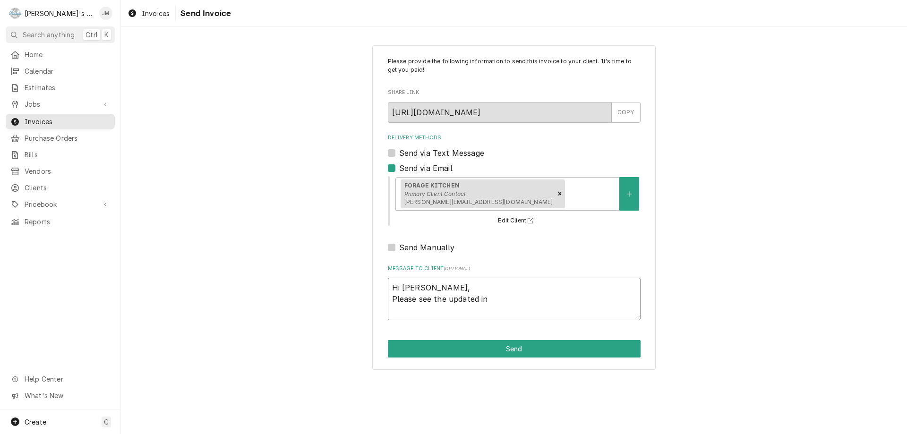
type textarea "x"
type textarea "Hi Matt, Please see the updated inv"
type textarea "x"
type textarea "Hi Matt, Please see the updated invo"
type textarea "x"
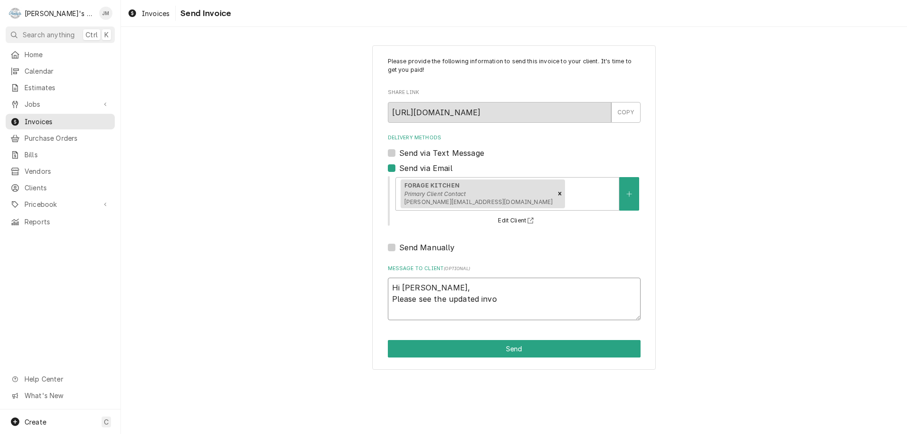
type textarea "Hi Matt, Please see the updated invoi"
type textarea "x"
type textarea "Hi Matt, Please see the updated invoic"
type textarea "x"
type textarea "Hi Matt, Please see the updated invoice"
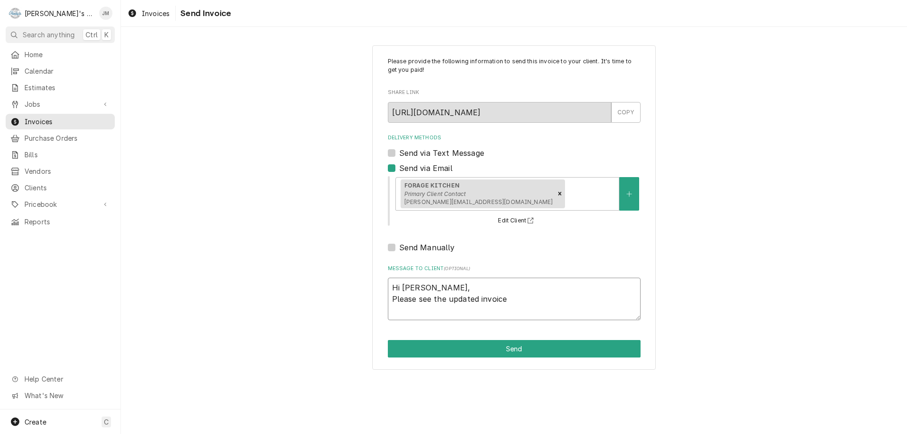
type textarea "x"
type textarea "Hi Matt, Please see the updated invoice"
type textarea "x"
type textarea "Hi Matt, Please see the updated invoice w"
type textarea "x"
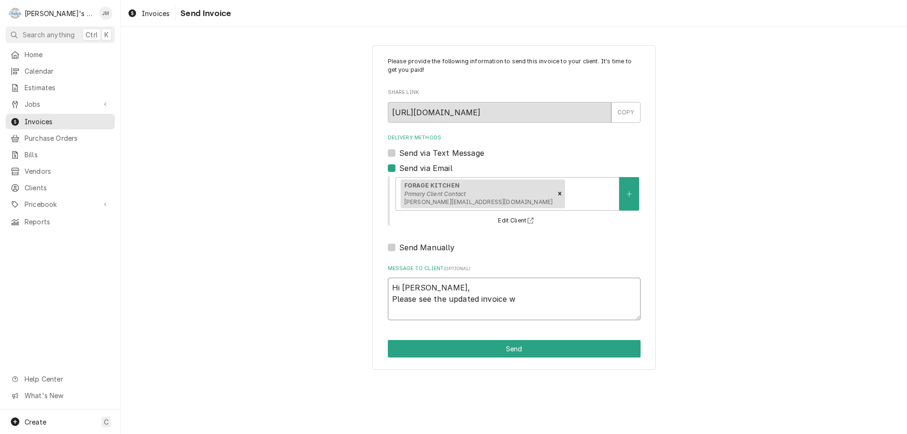
type textarea "Hi Matt, Please see the updated invoice we"
type textarea "x"
type textarea "Hi Matt, Please see the updated invoice we"
type textarea "x"
type textarea "Hi Matt, Please see the updated invoice we d"
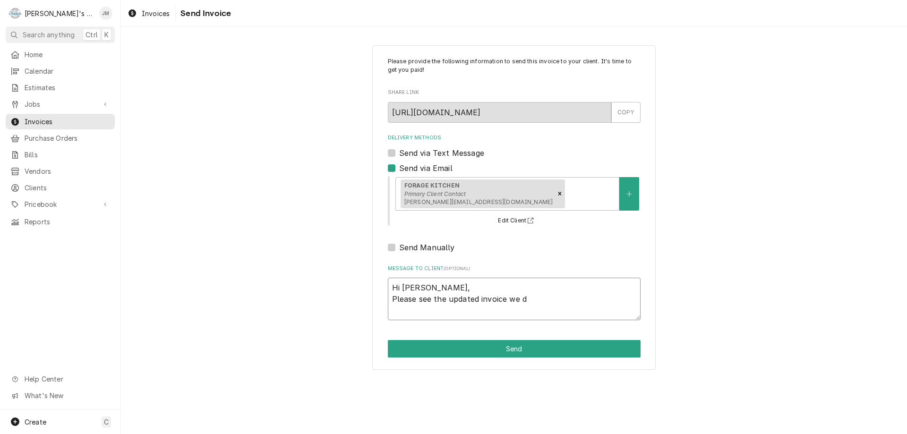
type textarea "x"
type textarea "Hi Matt, Please see the updated invoice we di"
type textarea "x"
type textarea "Hi Matt, Please see the updated invoice we dis"
type textarea "x"
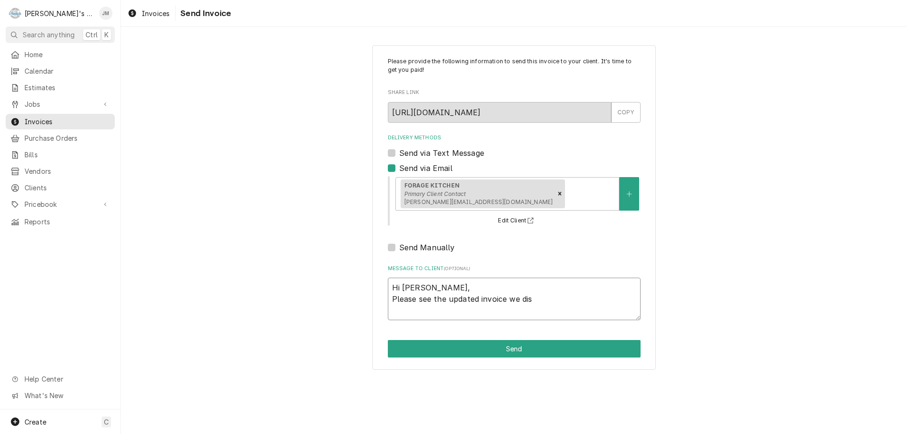
type textarea "Hi Matt, Please see the updated invoice we disx"
type textarea "x"
type textarea "Hi Matt, Please see the updated invoice we dis"
type textarea "x"
type textarea "Hi Matt, Please see the updated invoice we disc"
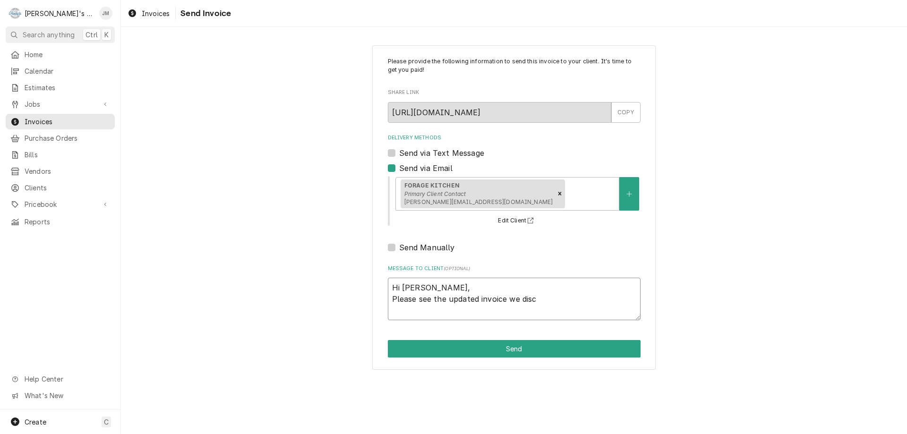
type textarea "x"
type textarea "Hi Matt, Please see the updated invoice we discu"
type textarea "x"
type textarea "Hi Matt, Please see the updated invoice we discue"
type textarea "x"
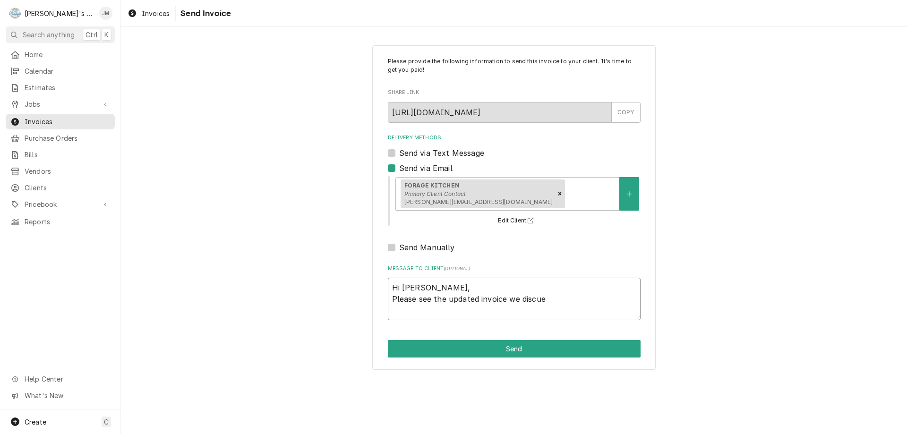
type textarea "Hi Matt, Please see the updated invoice we discuee"
type textarea "x"
type textarea "Hi Matt, Please see the updated invoice we discueed"
type textarea "x"
type textarea "Hi Matt, Please see the updated invoice we discuee"
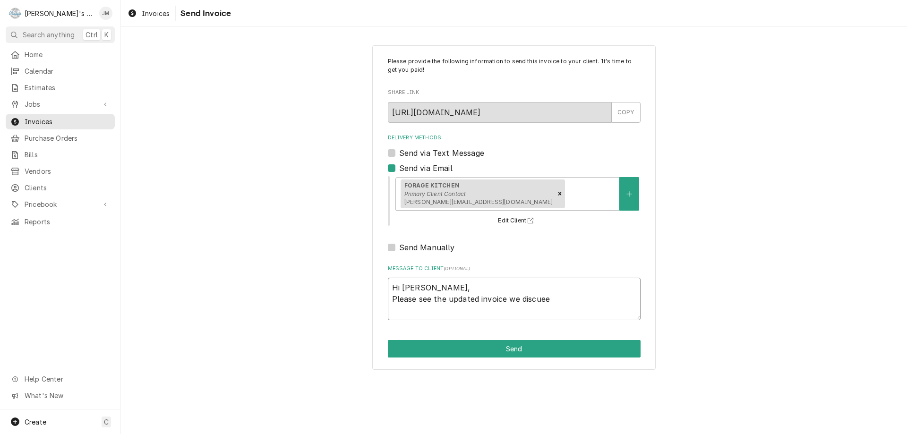
type textarea "x"
type textarea "Hi Matt, Please see the updated invoice we discue"
type textarea "x"
type textarea "Hi Matt, Please see the updated invoice we discu"
type textarea "x"
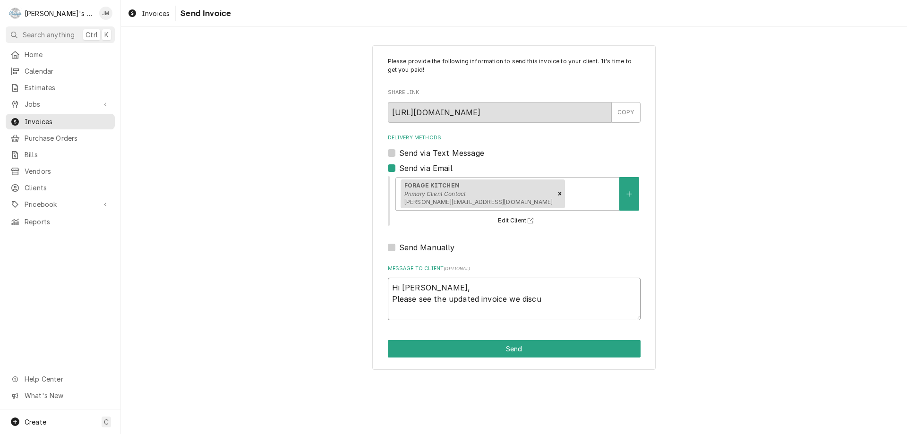
type textarea "Hi Matt, Please see the updated invoice we discus"
type textarea "x"
type textarea "Hi Matt, Please see the updated invoice we discuss"
type textarea "x"
type textarea "Hi Matt, Please see the updated invoice we discusse"
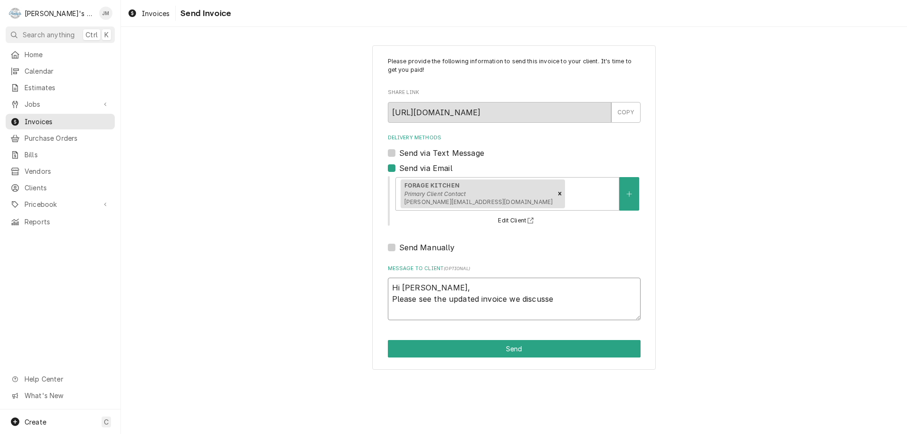
type textarea "x"
type textarea "Hi Matt, Please see the updated invoice we discussed"
type textarea "x"
type textarea "Hi Matt, Please see the updated invoice we discussed."
type textarea "x"
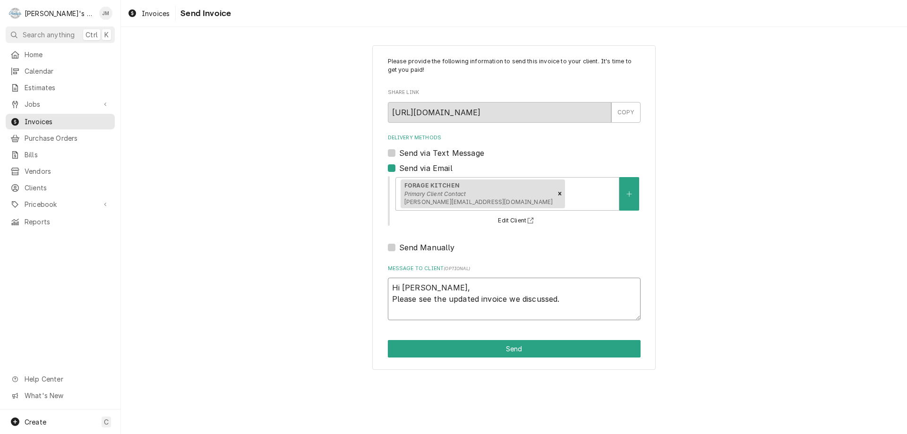
type textarea "Hi Matt, Please see the updated invoice we discussed."
type textarea "x"
type textarea "Hi Matt, Please see the updated invoice we discussed. T"
type textarea "x"
type textarea "Hi Matt, Please see the updated invoice we discussed. Th"
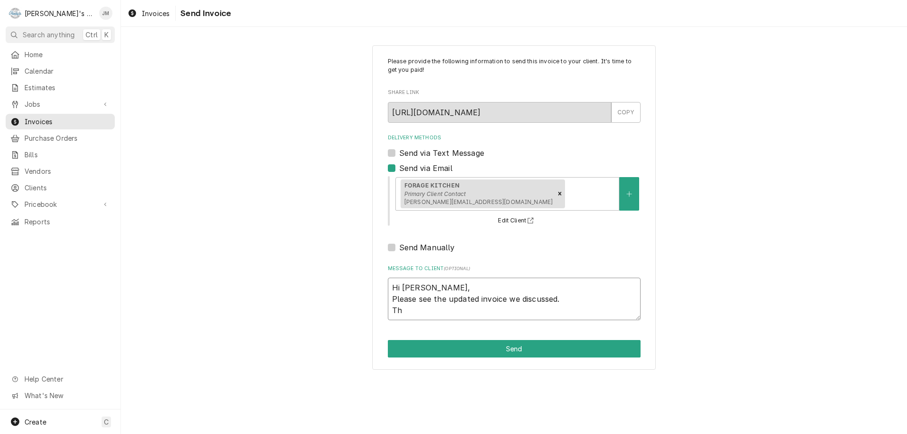
type textarea "x"
type textarea "Hi Matt, Please see the updated invoice we discussed. Tha"
type textarea "x"
type textarea "Hi Matt, Please see the updated invoice we discussed. Than"
type textarea "x"
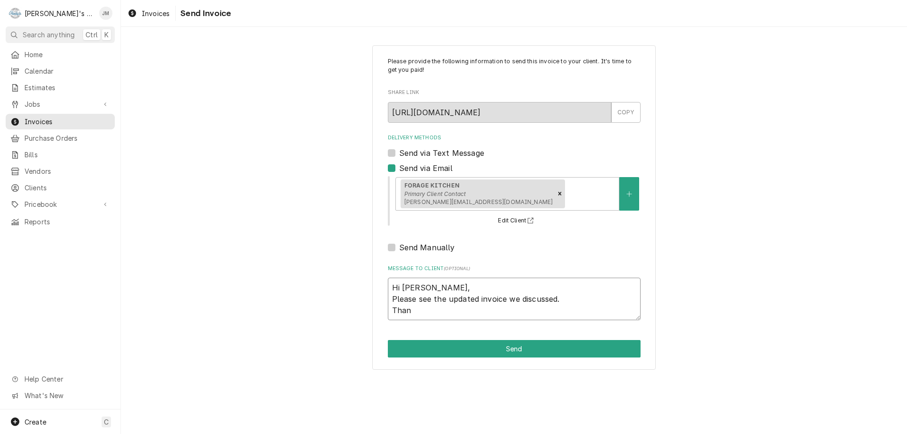
type textarea "Hi Matt, Please see the updated invoice we discussed. Thank"
type textarea "x"
type textarea "Hi Matt, Please see the updated invoice we discussed. Thanks"
type textarea "x"
type textarea "Hi Matt, Please see the updated invoice we discussed. Thanks,"
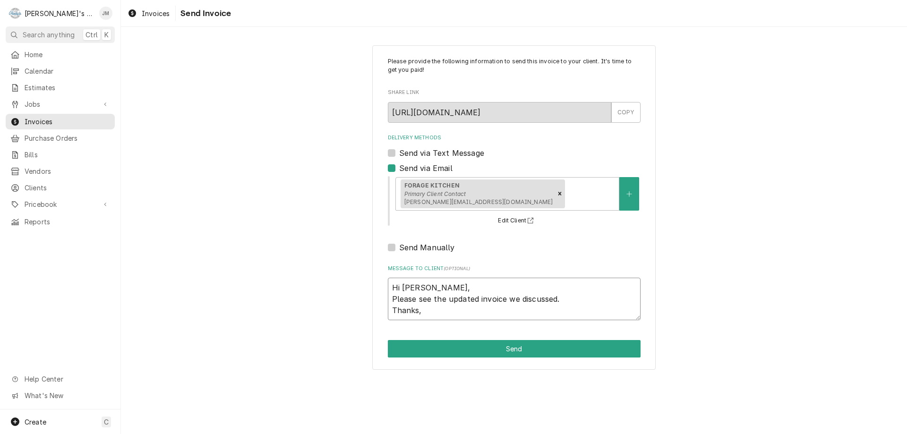
type textarea "x"
type textarea "Hi Matt, Please see the updated invoice we discussed. Thanks,"
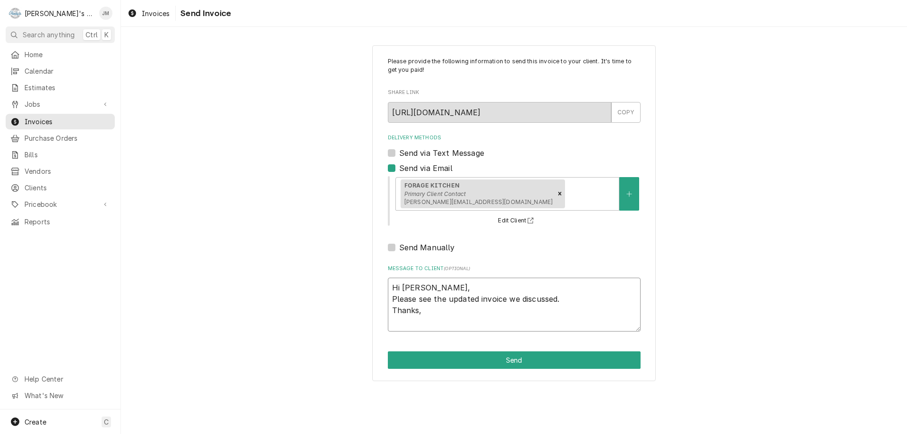
type textarea "x"
type textarea "Hi Matt, Please see the updated invoice we discussed. Thanks, J"
type textarea "x"
type textarea "Hi Matt, Please see the updated invoice we discussed. Thanks, Ji"
type textarea "x"
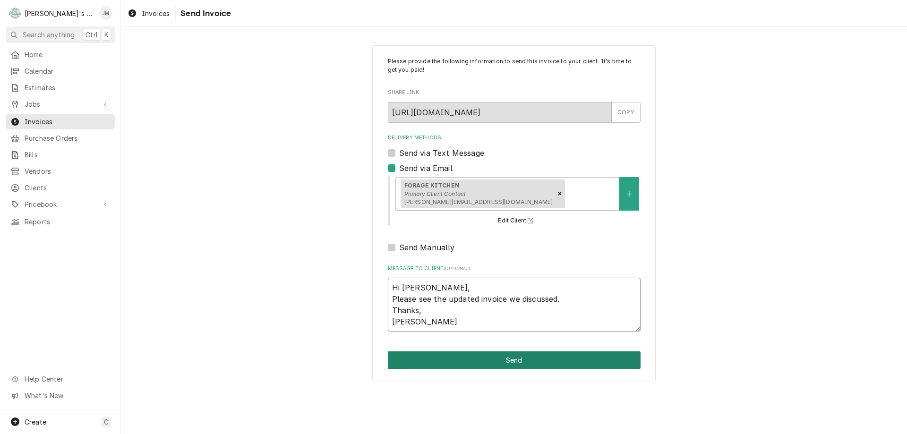
type textarea "Hi Matt, Please see the updated invoice we discussed. Thanks, Jim"
click at [512, 358] on button "Send" at bounding box center [514, 360] width 253 height 17
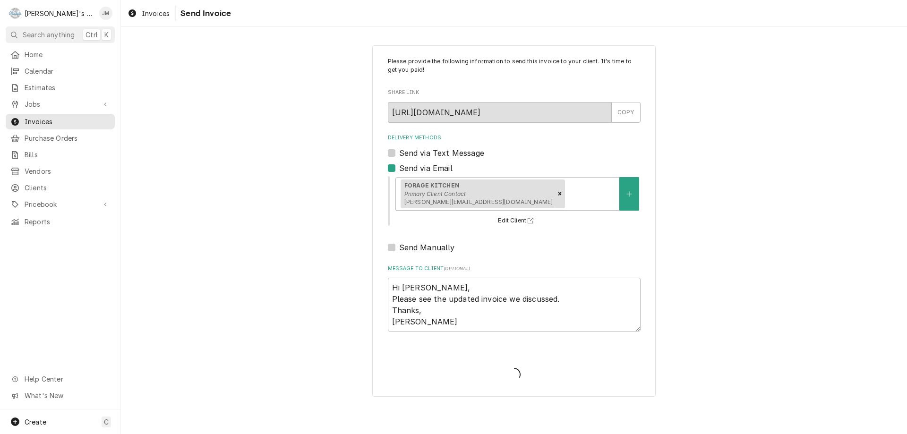
type textarea "x"
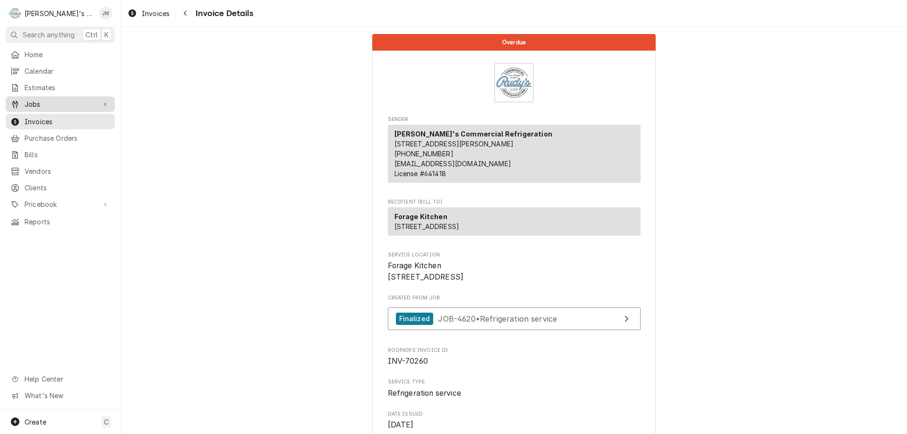
click at [31, 99] on span "Jobs" at bounding box center [60, 104] width 71 height 10
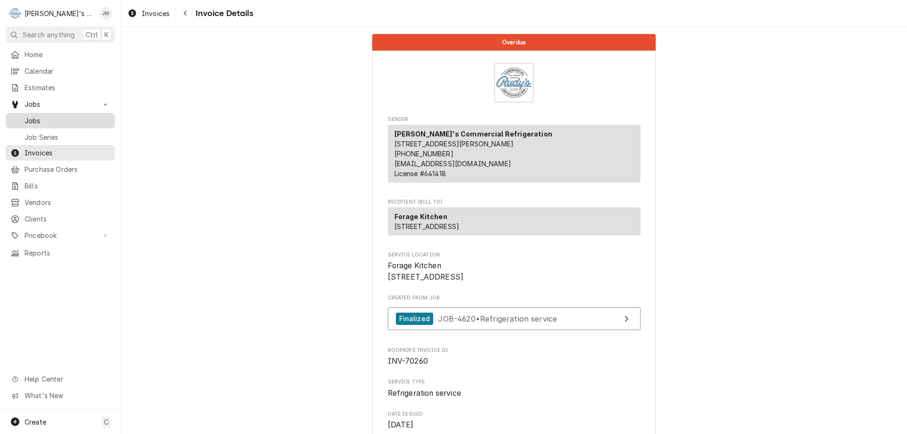
click at [30, 116] on span "Jobs" at bounding box center [68, 121] width 86 height 10
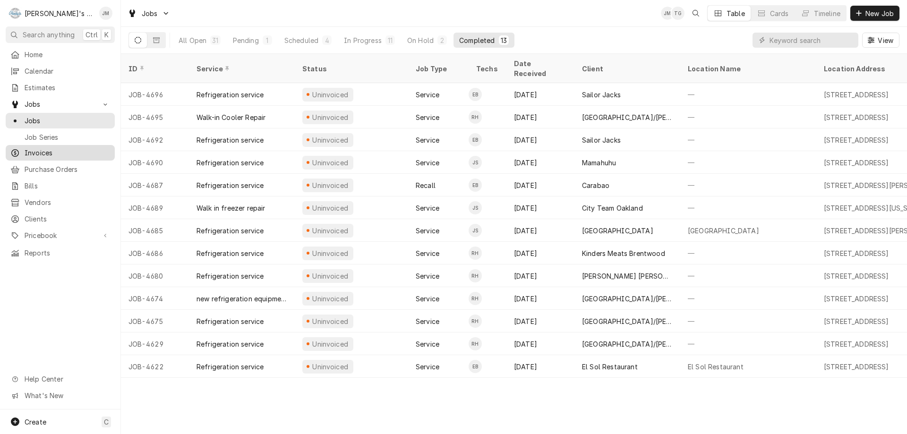
click at [38, 150] on span "Invoices" at bounding box center [68, 153] width 86 height 10
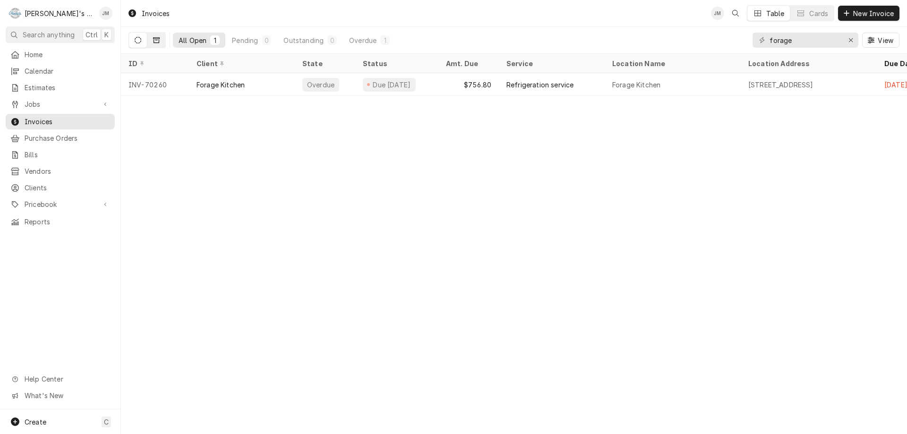
click at [158, 40] on icon "Dynamic Content Wrapper" at bounding box center [156, 40] width 7 height 7
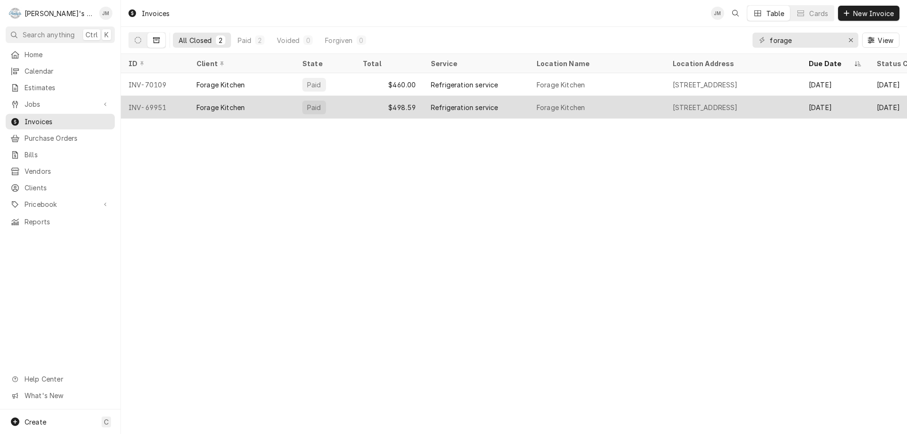
click at [440, 107] on div "Refrigeration service" at bounding box center [464, 108] width 67 height 10
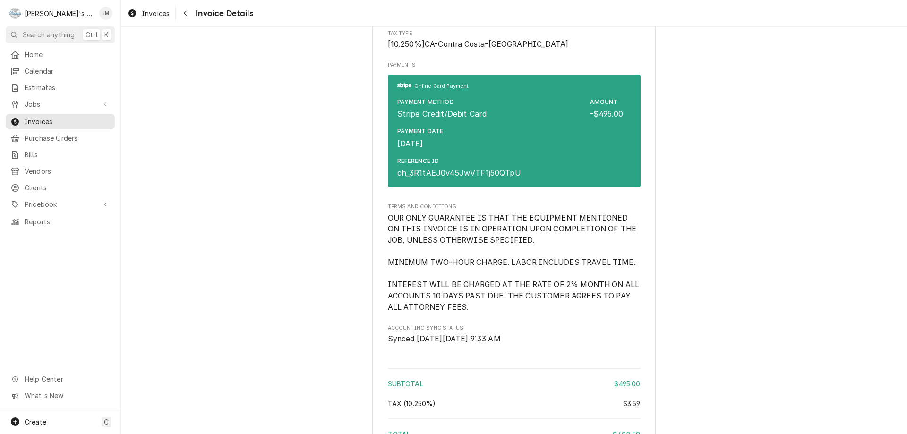
scroll to position [1134, 0]
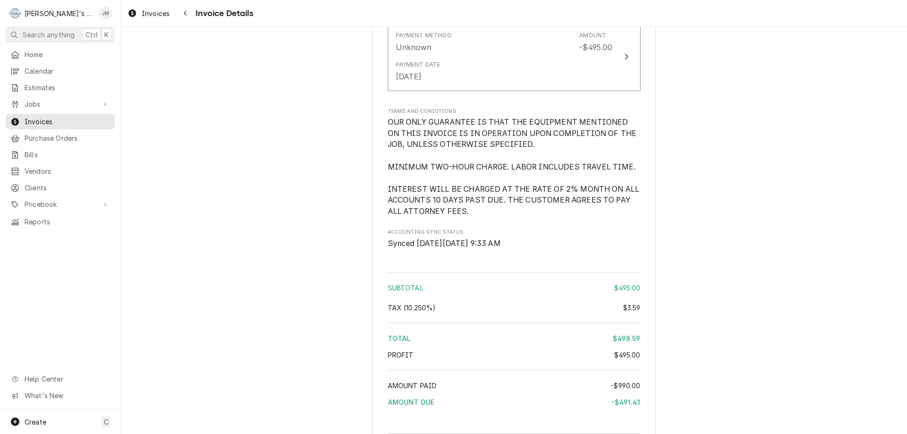
scroll to position [1303, 0]
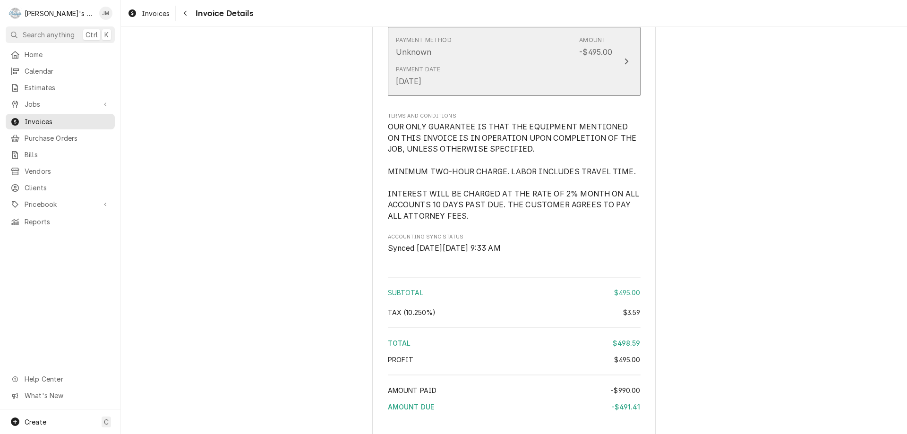
click at [625, 65] on icon "Update Payment" at bounding box center [626, 62] width 5 height 8
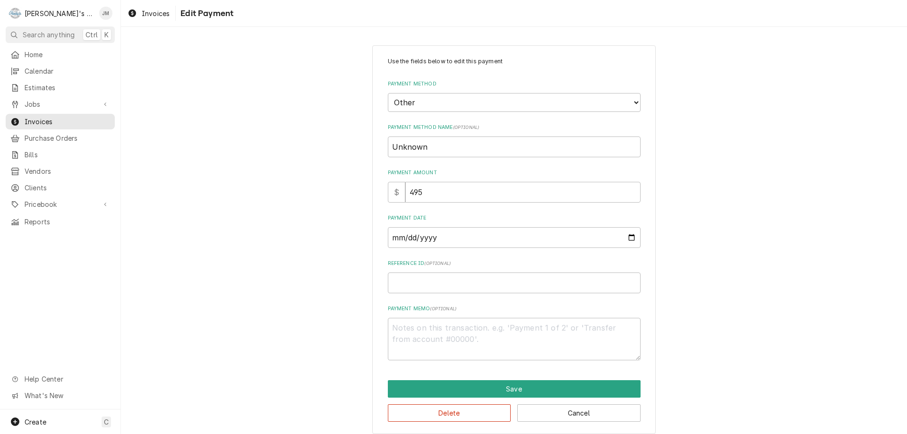
scroll to position [8, 0]
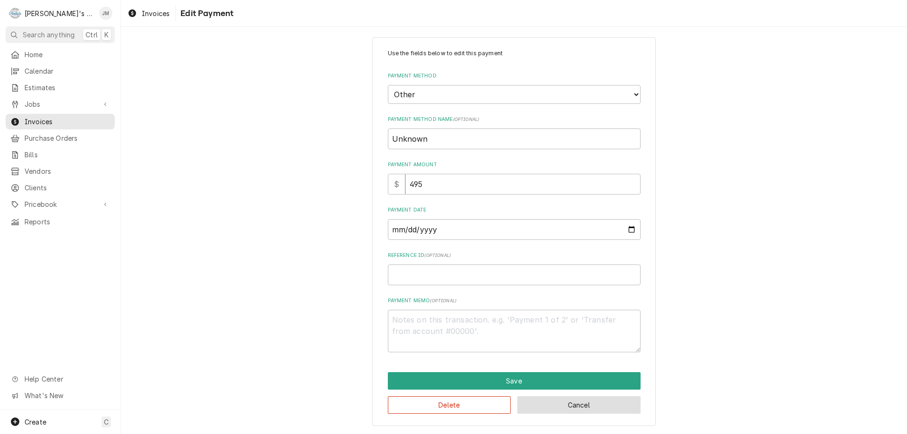
click at [578, 407] on button "Cancel" at bounding box center [578, 404] width 123 height 17
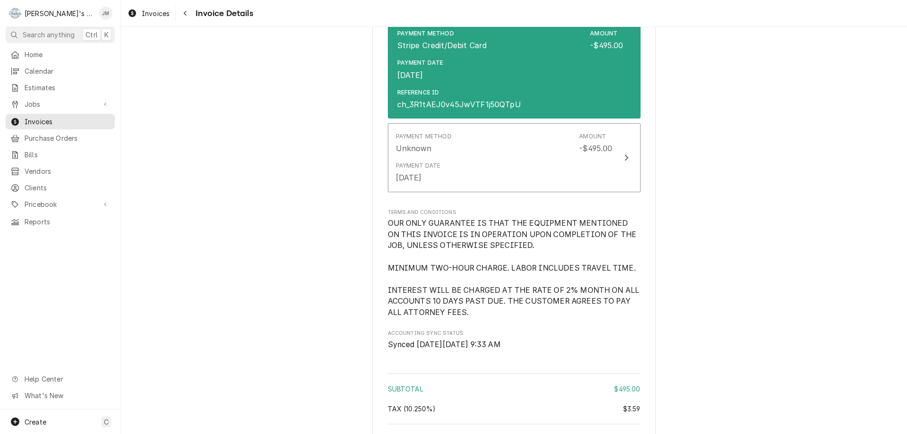
scroll to position [1159, 0]
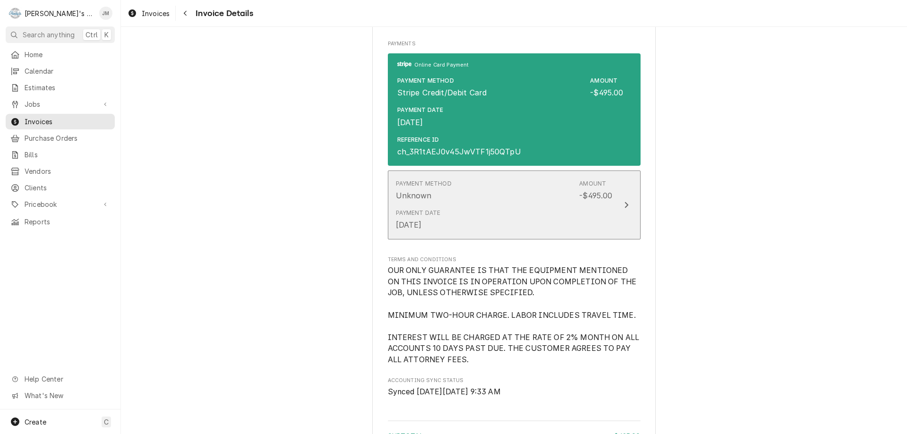
click at [623, 211] on div "Update Payment" at bounding box center [626, 204] width 12 height 11
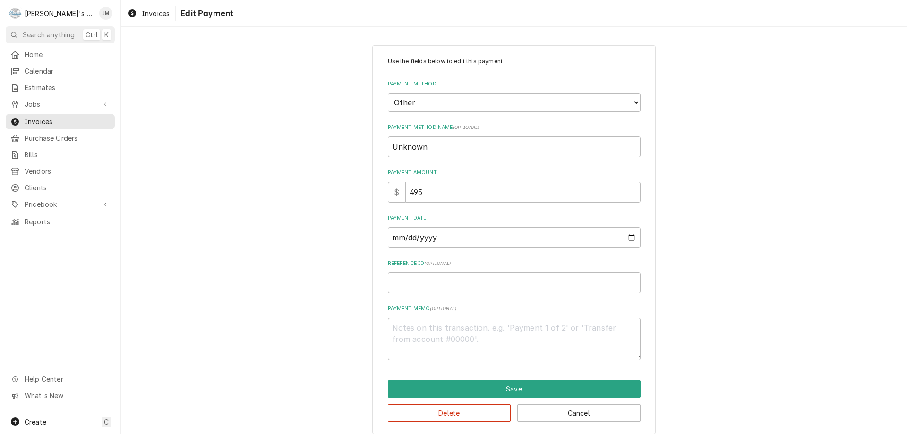
scroll to position [8, 0]
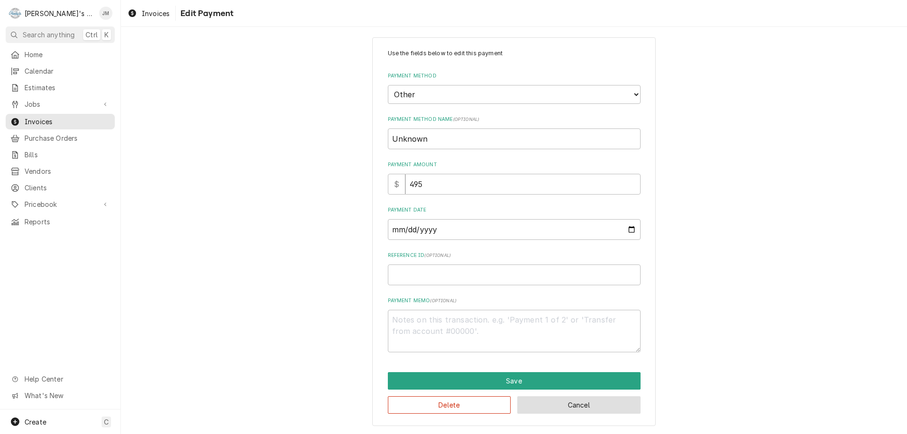
click at [603, 403] on button "Cancel" at bounding box center [578, 404] width 123 height 17
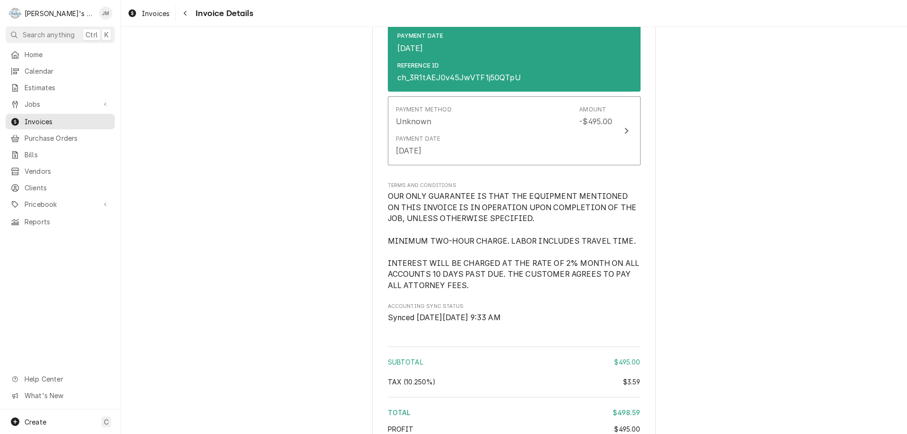
scroll to position [1206, 0]
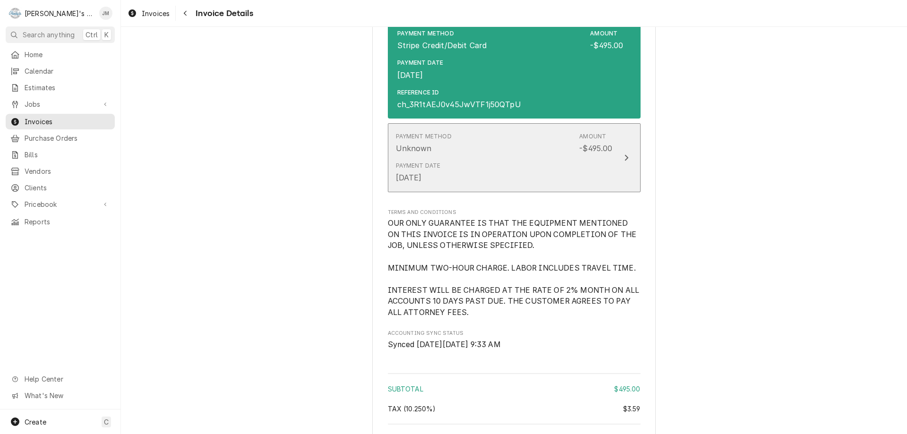
click at [621, 163] on div "Update Payment" at bounding box center [626, 157] width 12 height 11
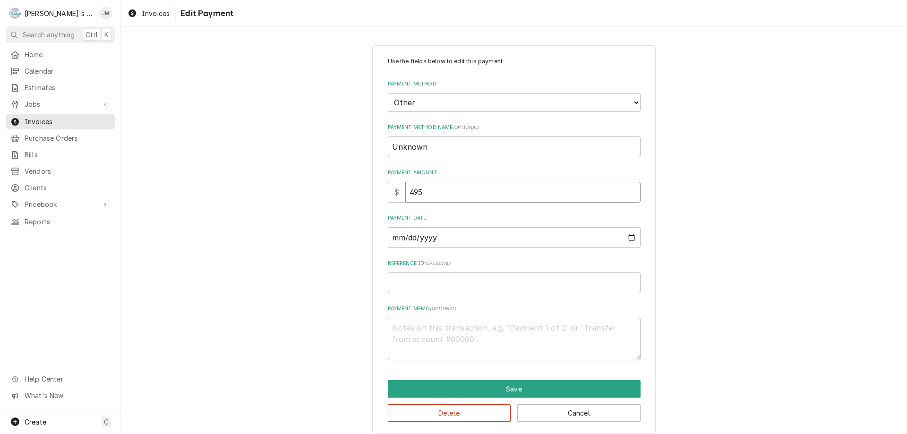
drag, startPoint x: 428, startPoint y: 194, endPoint x: 386, endPoint y: 191, distance: 41.7
click at [388, 191] on div "$ 495" at bounding box center [514, 192] width 253 height 21
type textarea "x"
type input "3"
type textarea "x"
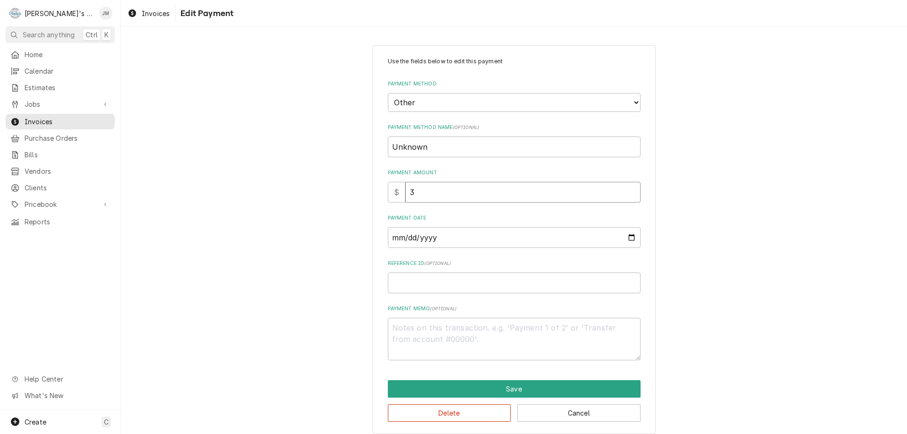
type input "3.5"
type textarea "x"
type input "3.59"
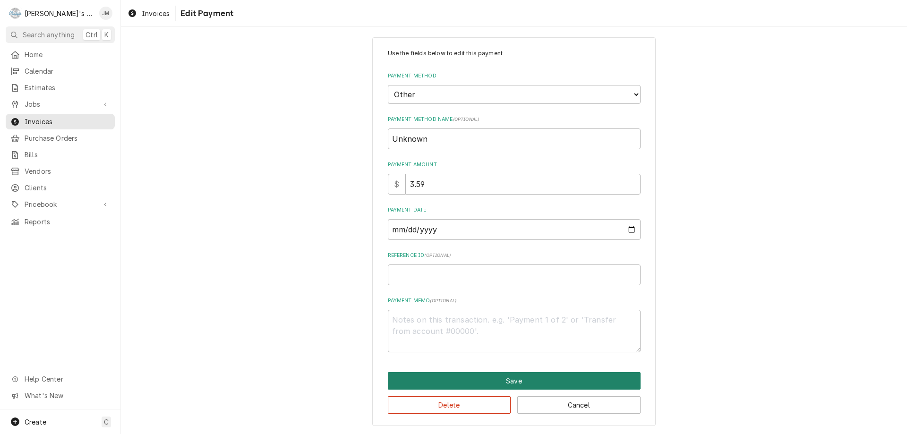
click at [522, 376] on button "Save" at bounding box center [514, 380] width 253 height 17
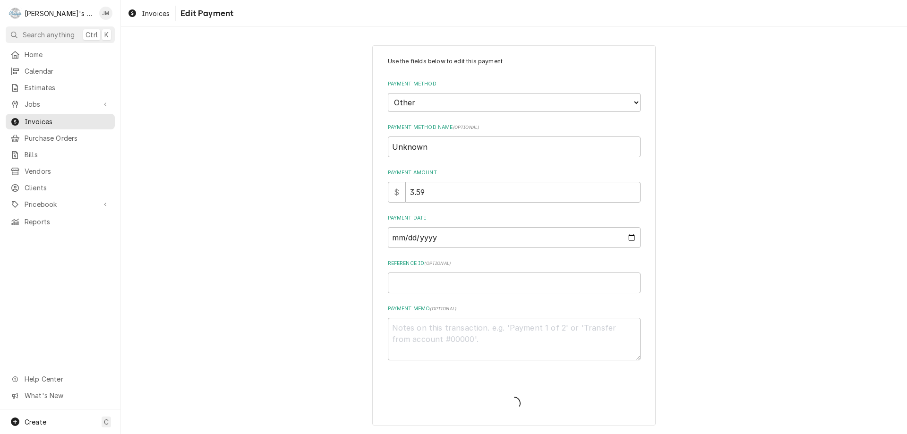
scroll to position [0, 0]
type textarea "x"
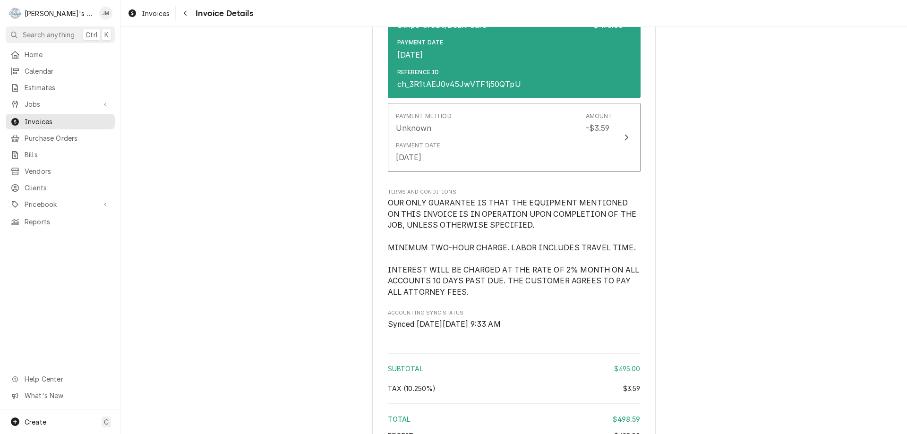
scroll to position [1208, 0]
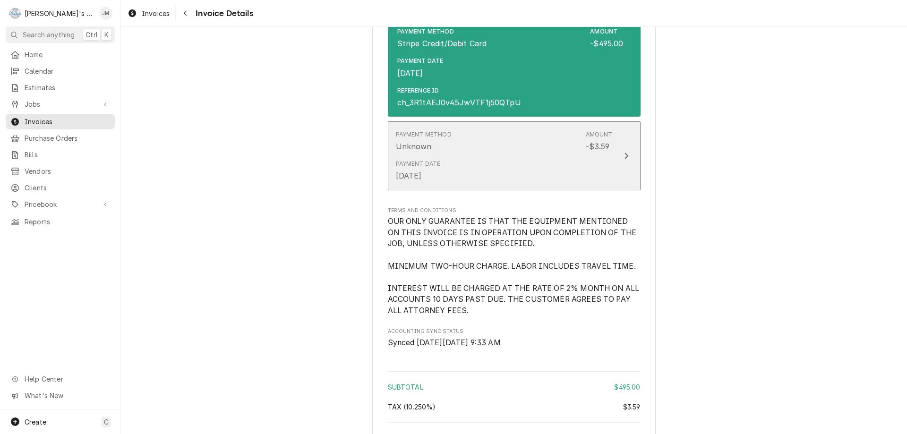
click at [625, 159] on icon "Update Payment" at bounding box center [627, 156] width 4 height 6
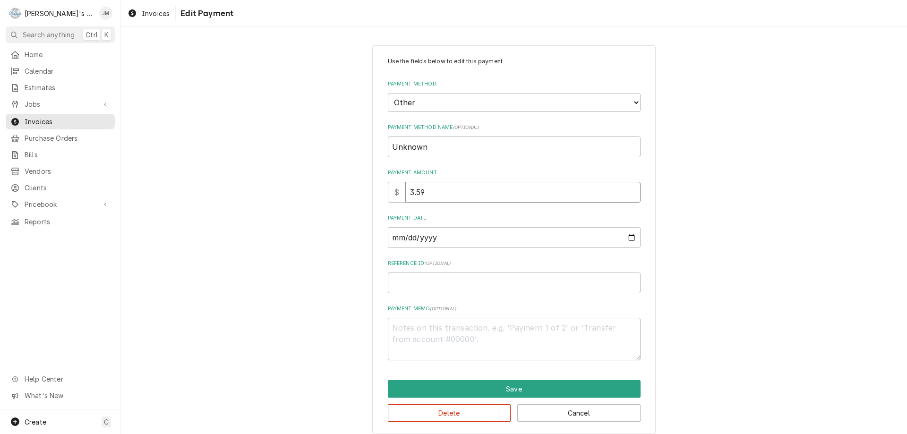
drag, startPoint x: 436, startPoint y: 189, endPoint x: 397, endPoint y: 194, distance: 39.2
click at [397, 194] on div "$ 3.59" at bounding box center [514, 192] width 253 height 21
type textarea "x"
type input "4"
type textarea "x"
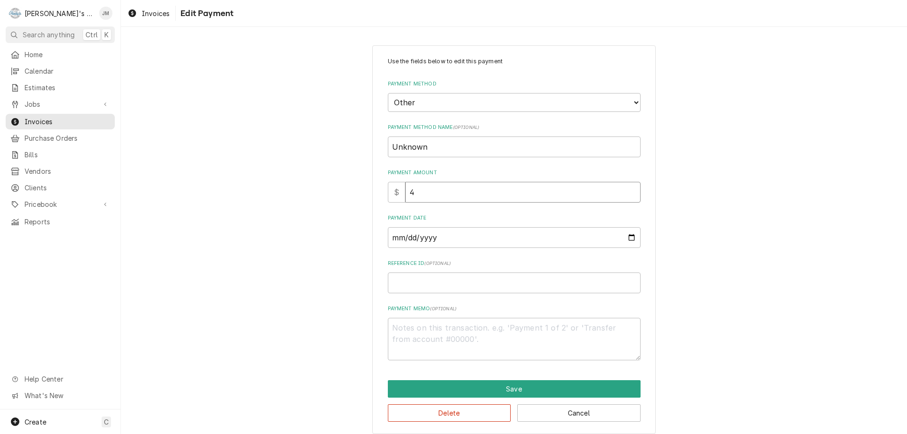
type input "45"
type textarea "x"
type input "450"
click at [504, 389] on button "Save" at bounding box center [514, 388] width 253 height 17
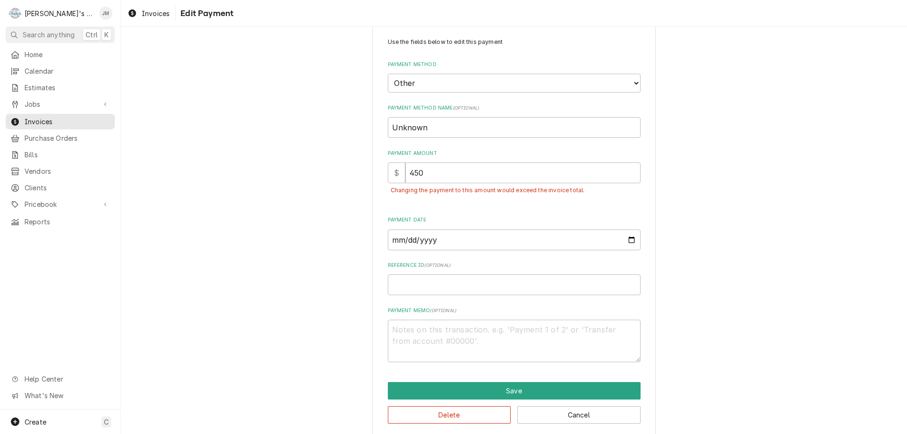
scroll to position [29, 0]
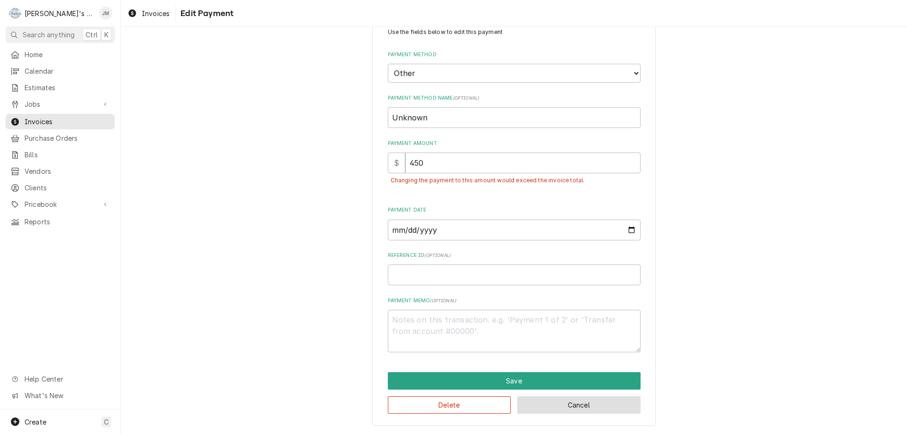
click at [556, 410] on button "Cancel" at bounding box center [578, 404] width 123 height 17
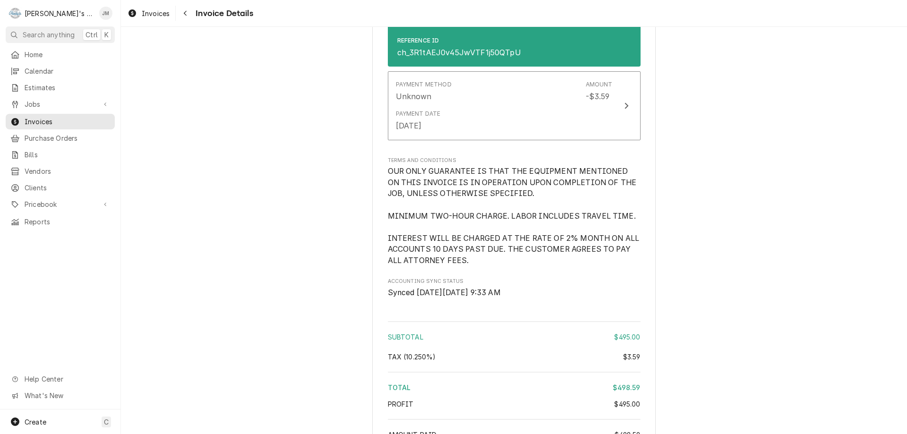
scroll to position [1208, 0]
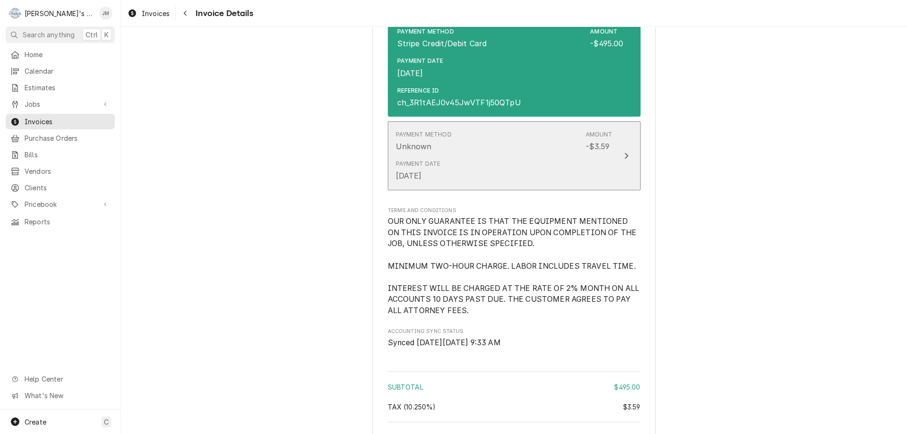
click at [625, 159] on icon "Update Payment" at bounding box center [627, 156] width 4 height 6
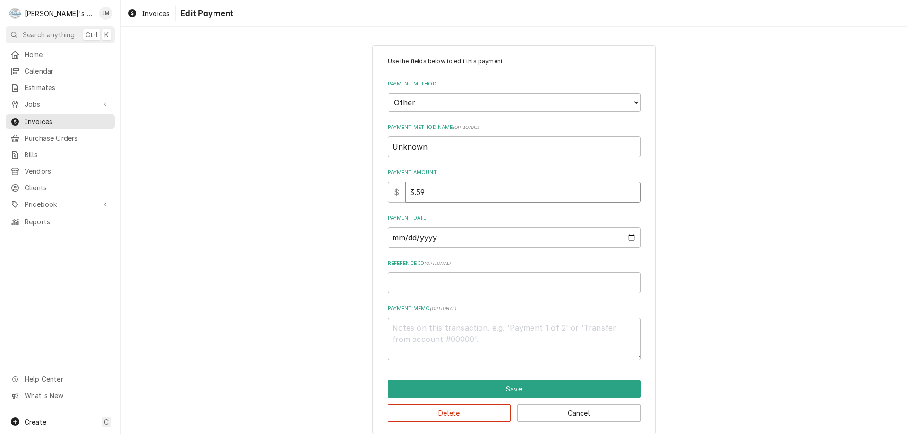
drag, startPoint x: 429, startPoint y: 191, endPoint x: 397, endPoint y: 192, distance: 31.7
click at [397, 192] on div "$ 3.59" at bounding box center [514, 192] width 253 height 21
type textarea "x"
type input "0"
type textarea "x"
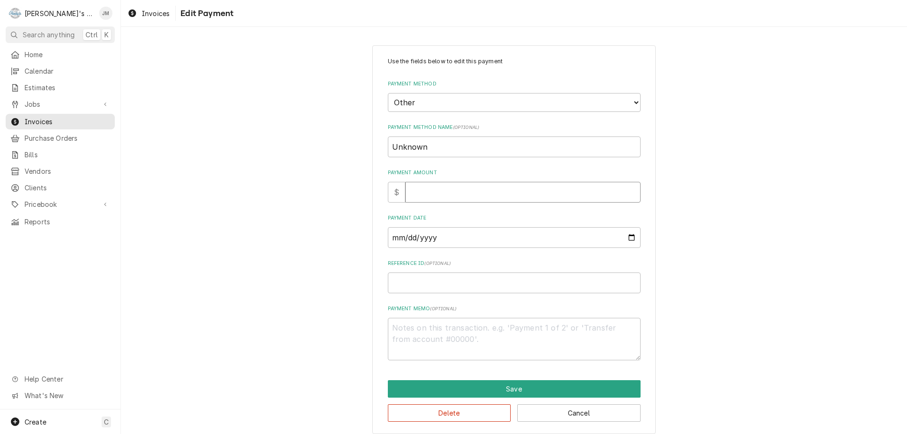
type textarea "x"
type input "4"
type textarea "x"
type input "49"
type textarea "x"
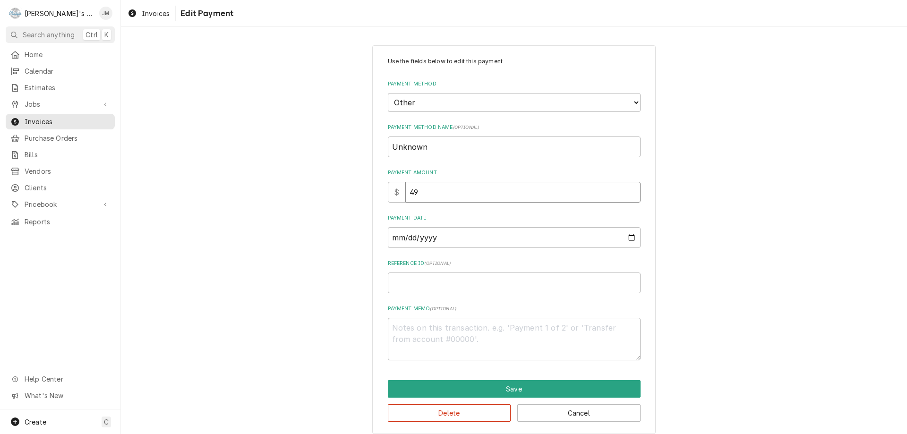
type input "495"
type textarea "x"
type input "495.0"
type textarea "x"
type input "495.00"
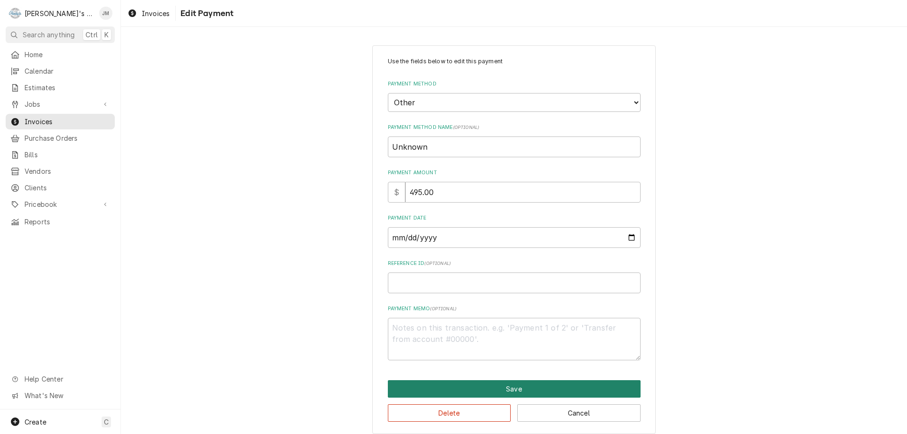
click at [501, 385] on button "Save" at bounding box center [514, 388] width 253 height 17
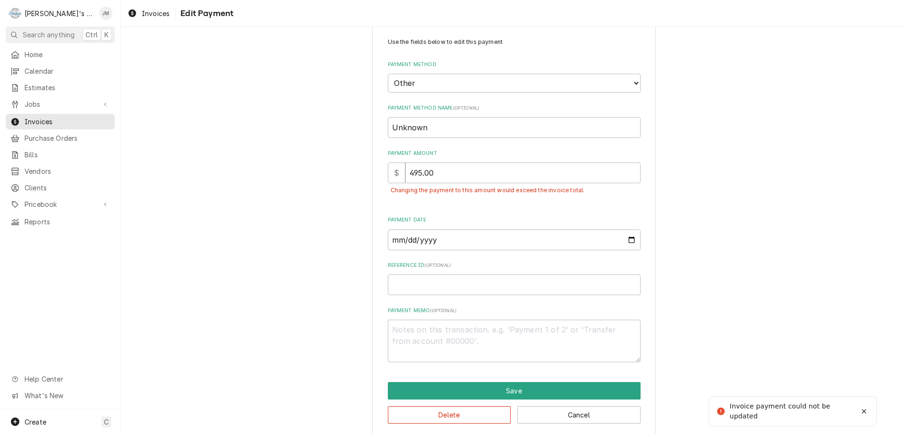
scroll to position [29, 0]
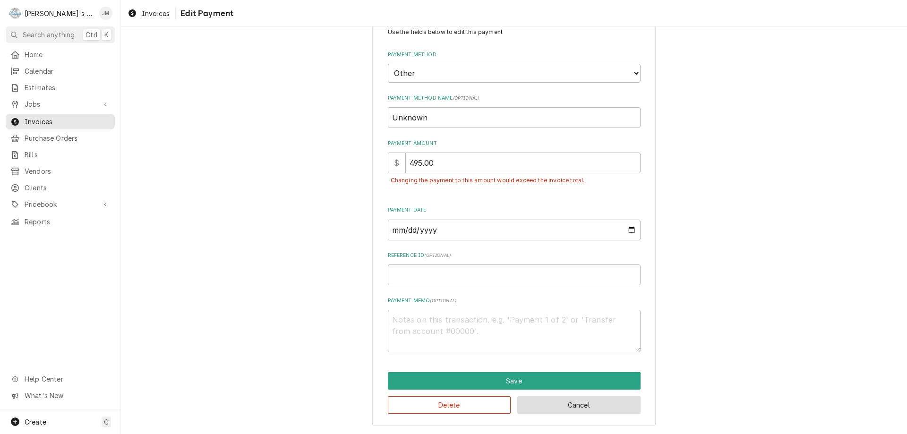
click at [554, 406] on button "Cancel" at bounding box center [578, 404] width 123 height 17
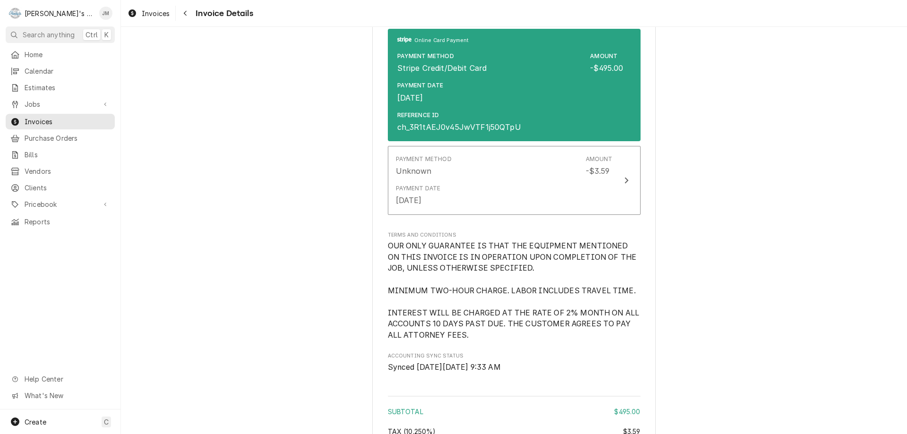
scroll to position [1161, 0]
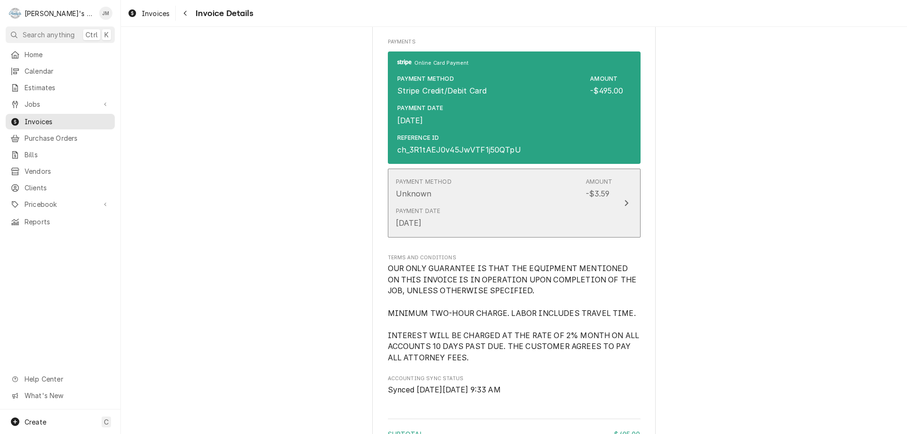
click at [625, 206] on icon "Update Payment" at bounding box center [627, 203] width 4 height 6
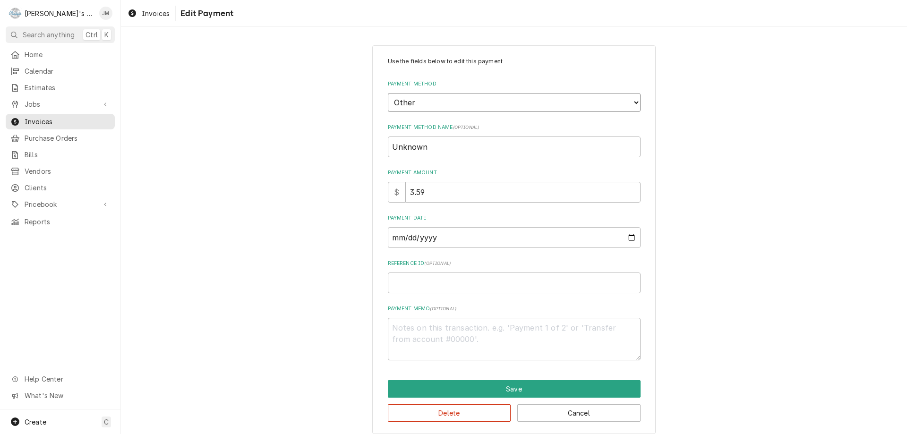
click at [630, 101] on select "Choose a Payment Method... Cash Check Credit/Debit Card ACH/eCheck Other" at bounding box center [514, 102] width 253 height 19
click at [716, 141] on div "Use the fields below to edit this payment Payment Method Choose a Payment Metho…" at bounding box center [514, 239] width 786 height 405
click at [440, 192] on input "3.59" at bounding box center [522, 192] width 235 height 21
click at [567, 418] on button "Cancel" at bounding box center [578, 412] width 123 height 17
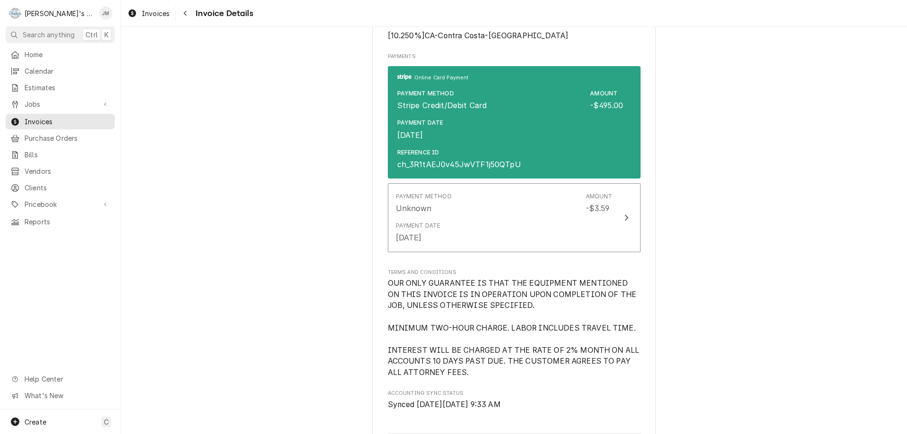
scroll to position [1114, 0]
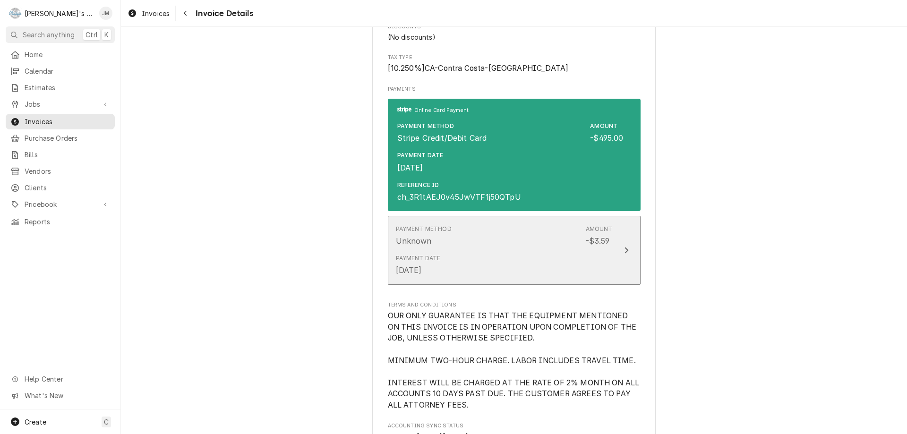
click at [624, 254] on icon "Update Payment" at bounding box center [626, 251] width 5 height 8
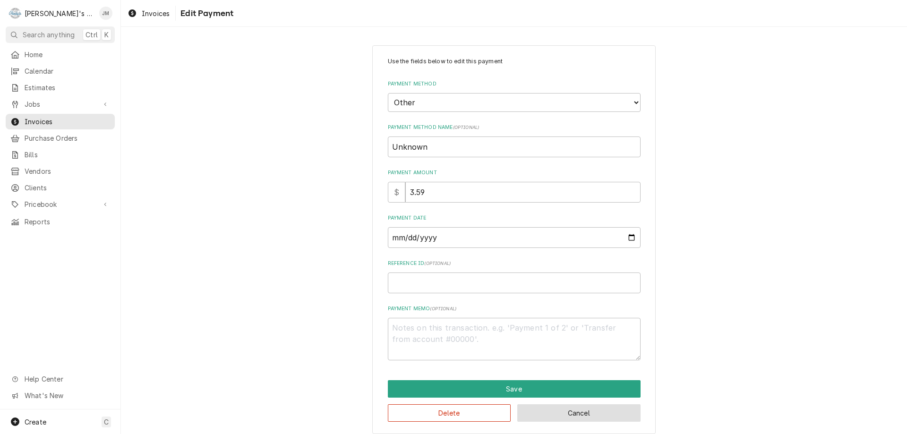
click at [558, 412] on button "Cancel" at bounding box center [578, 412] width 123 height 17
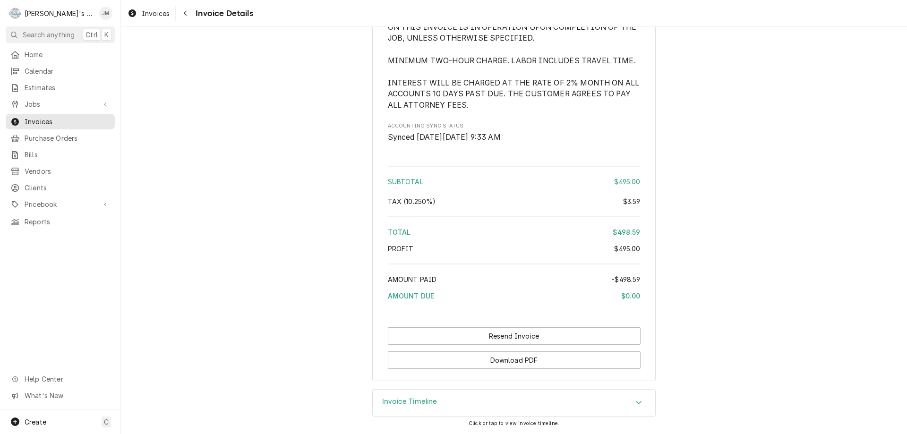
scroll to position [1255, 0]
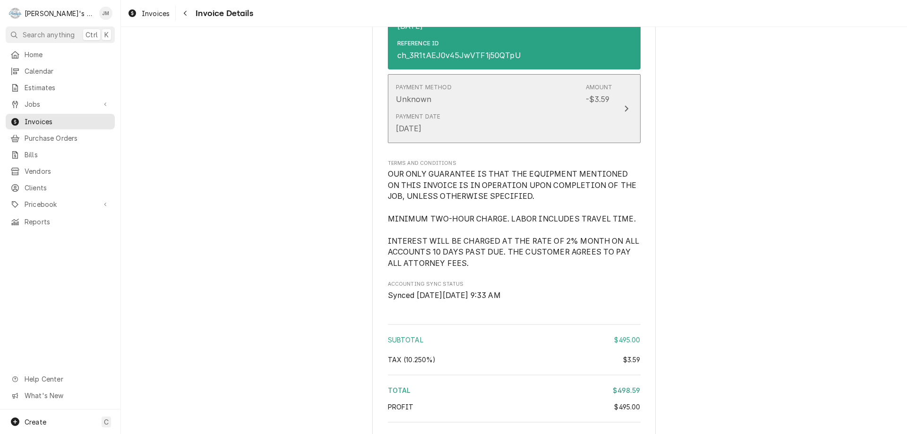
click at [625, 112] on icon "Update Payment" at bounding box center [627, 108] width 4 height 6
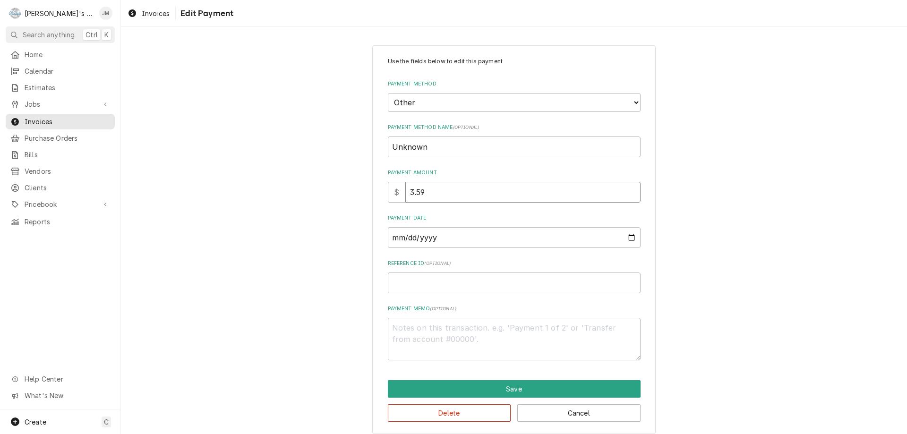
drag, startPoint x: 447, startPoint y: 193, endPoint x: 390, endPoint y: 192, distance: 57.2
click at [390, 192] on div "$ 3.59" at bounding box center [514, 192] width 253 height 21
type textarea "x"
type input "4"
type textarea "x"
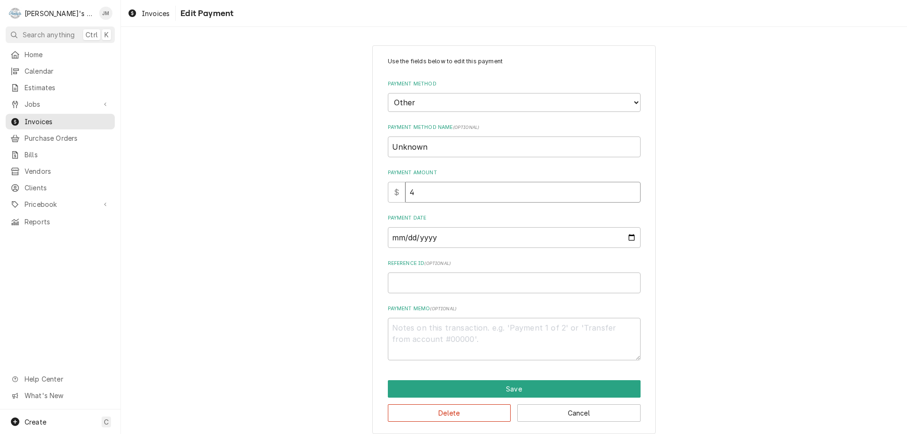
type input "49"
type textarea "x"
type input "495"
click at [514, 389] on button "Save" at bounding box center [514, 388] width 253 height 17
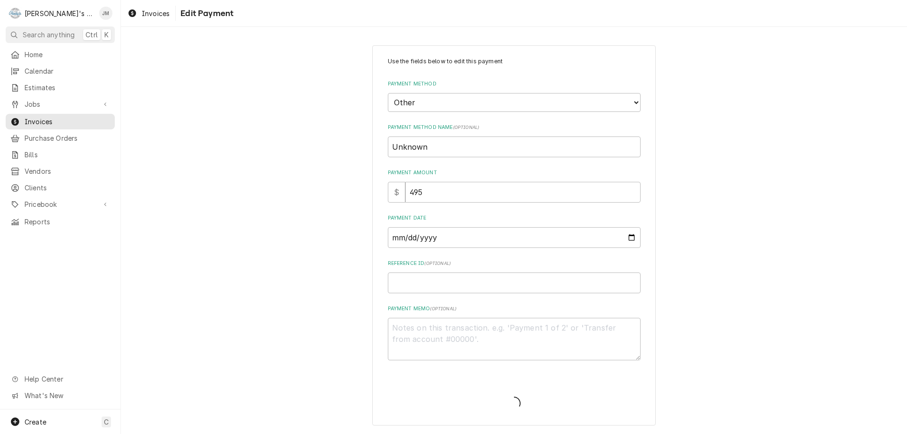
type textarea "x"
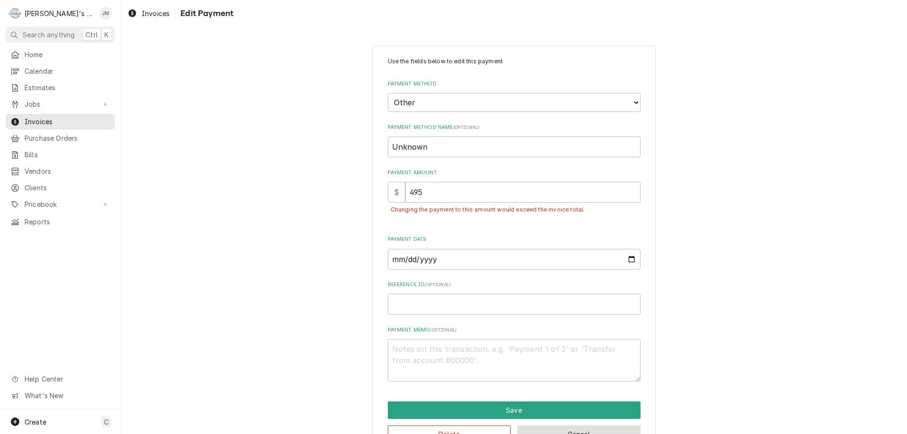
click at [551, 429] on button "Cancel" at bounding box center [578, 434] width 123 height 17
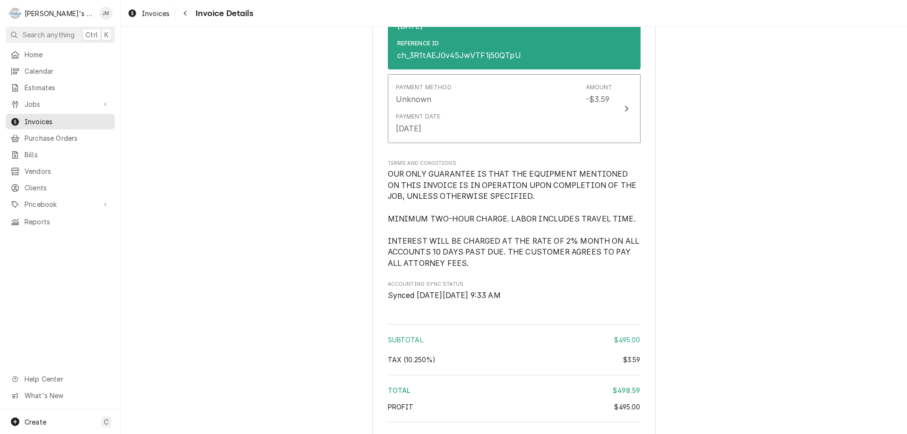
scroll to position [1424, 0]
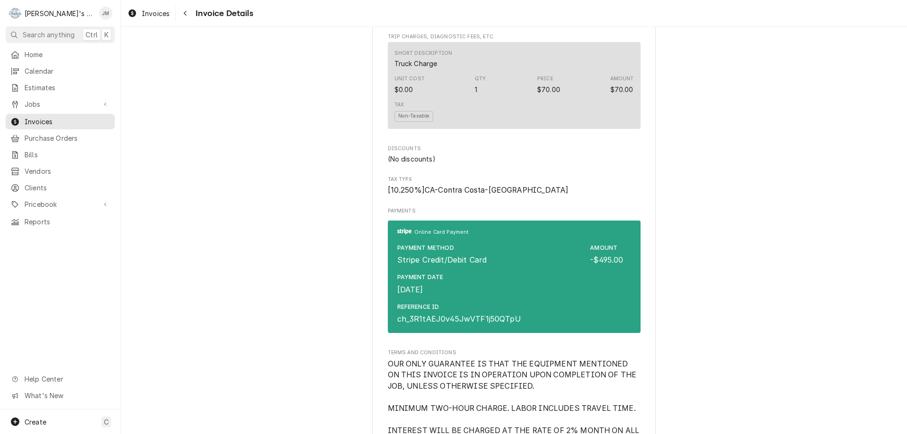
scroll to position [1116, 0]
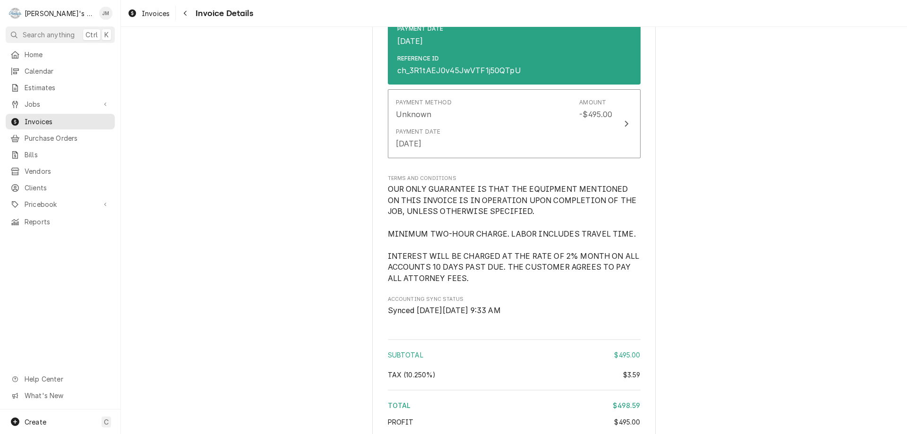
scroll to position [1218, 0]
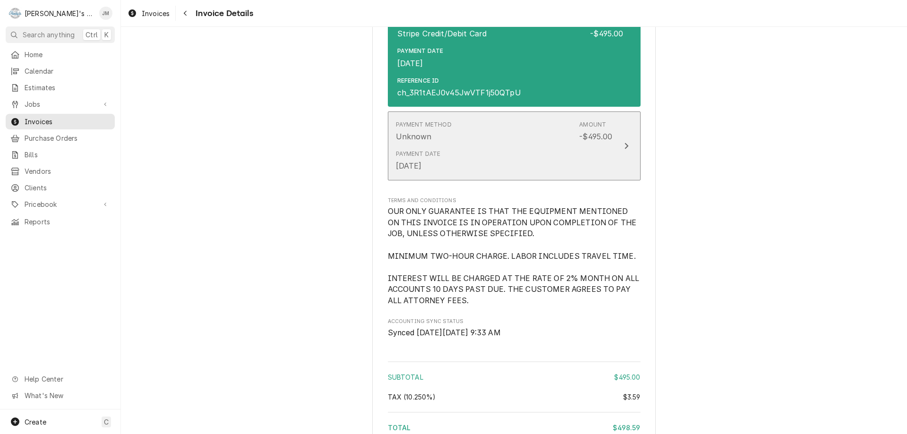
click at [624, 150] on icon "Update Payment" at bounding box center [626, 146] width 5 height 8
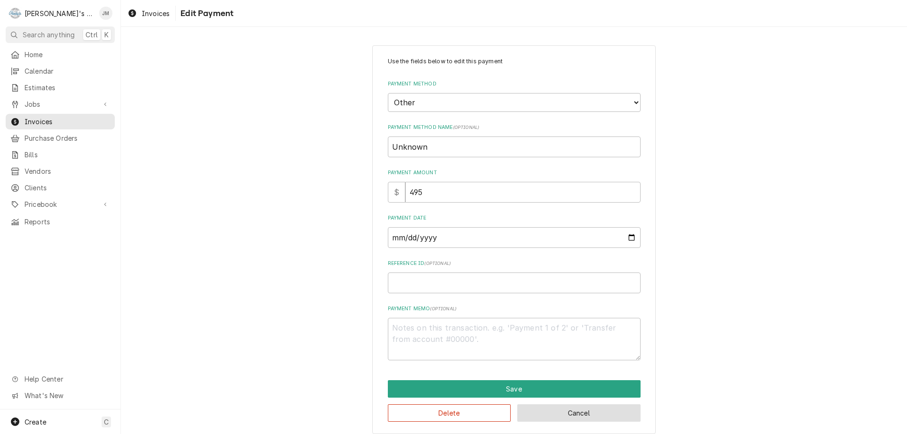
click at [558, 415] on button "Cancel" at bounding box center [578, 412] width 123 height 17
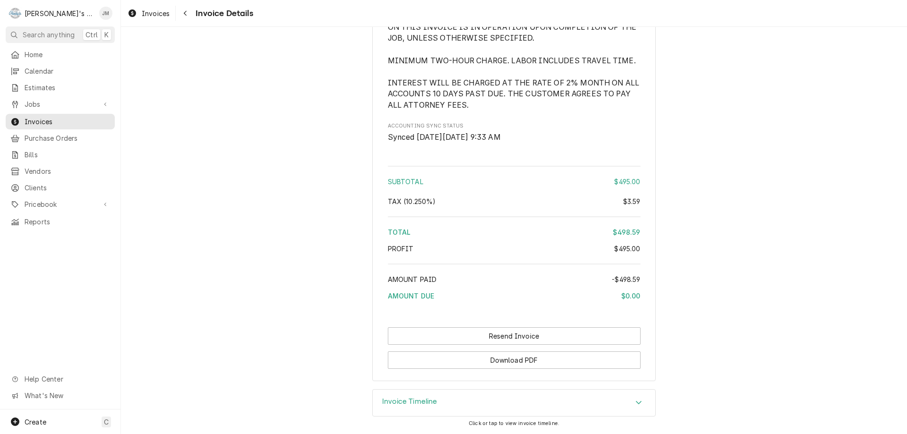
scroll to position [1433, 0]
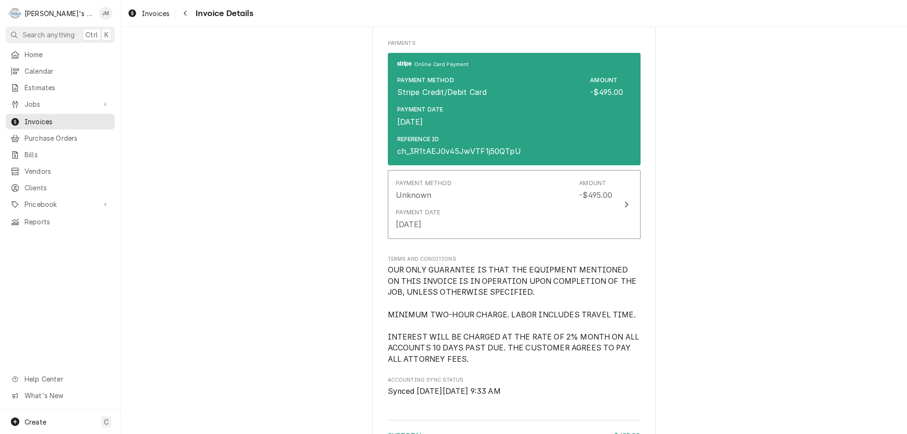
scroll to position [1158, 0]
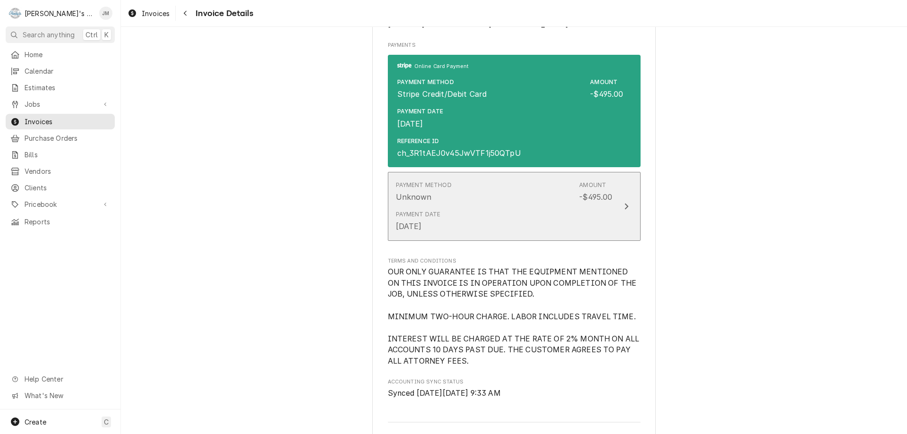
click at [624, 210] on icon "Update Payment" at bounding box center [626, 207] width 5 height 8
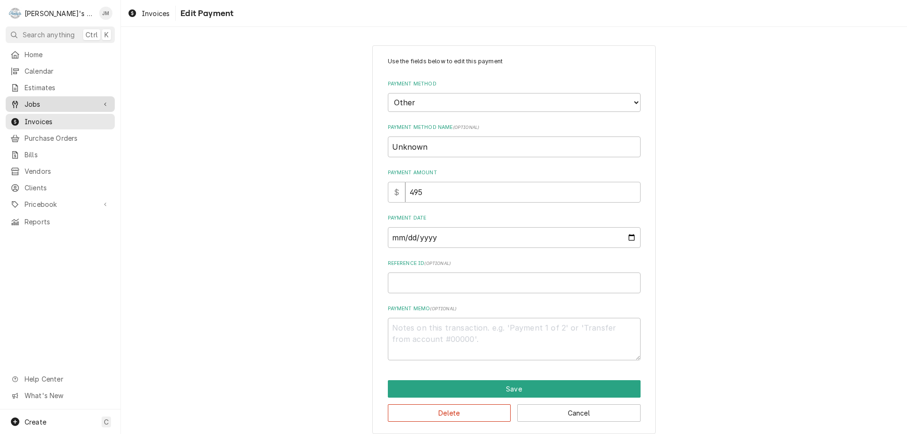
click at [34, 100] on span "Jobs" at bounding box center [60, 104] width 71 height 10
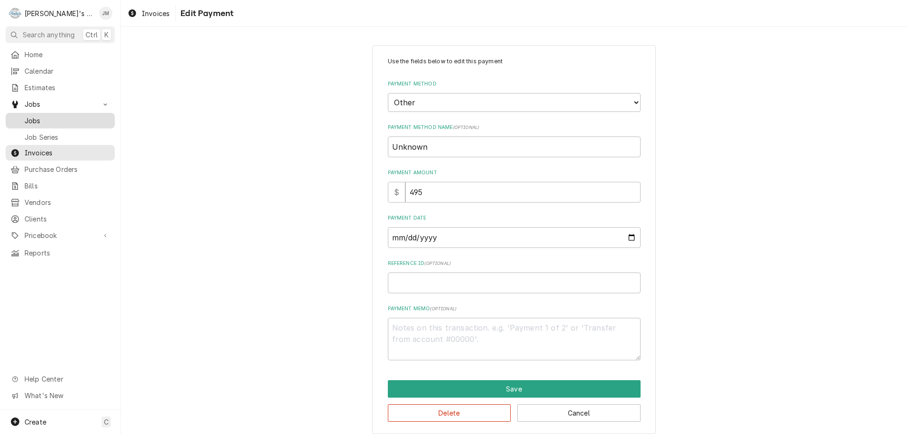
click at [35, 116] on span "Jobs" at bounding box center [68, 121] width 86 height 10
